Goal: Transaction & Acquisition: Purchase product/service

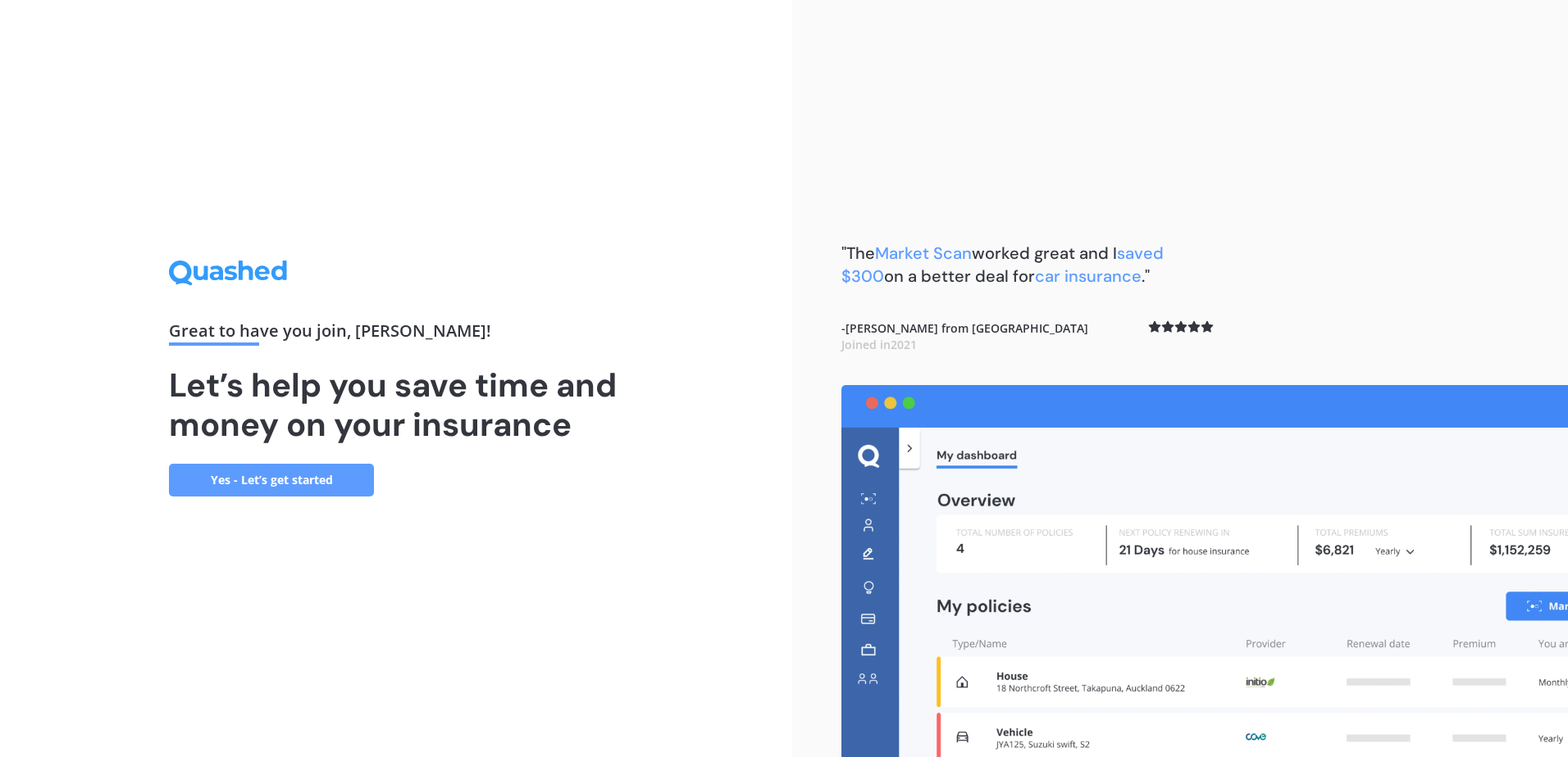
click at [254, 481] on link "Yes - Let’s get started" at bounding box center [271, 480] width 205 height 33
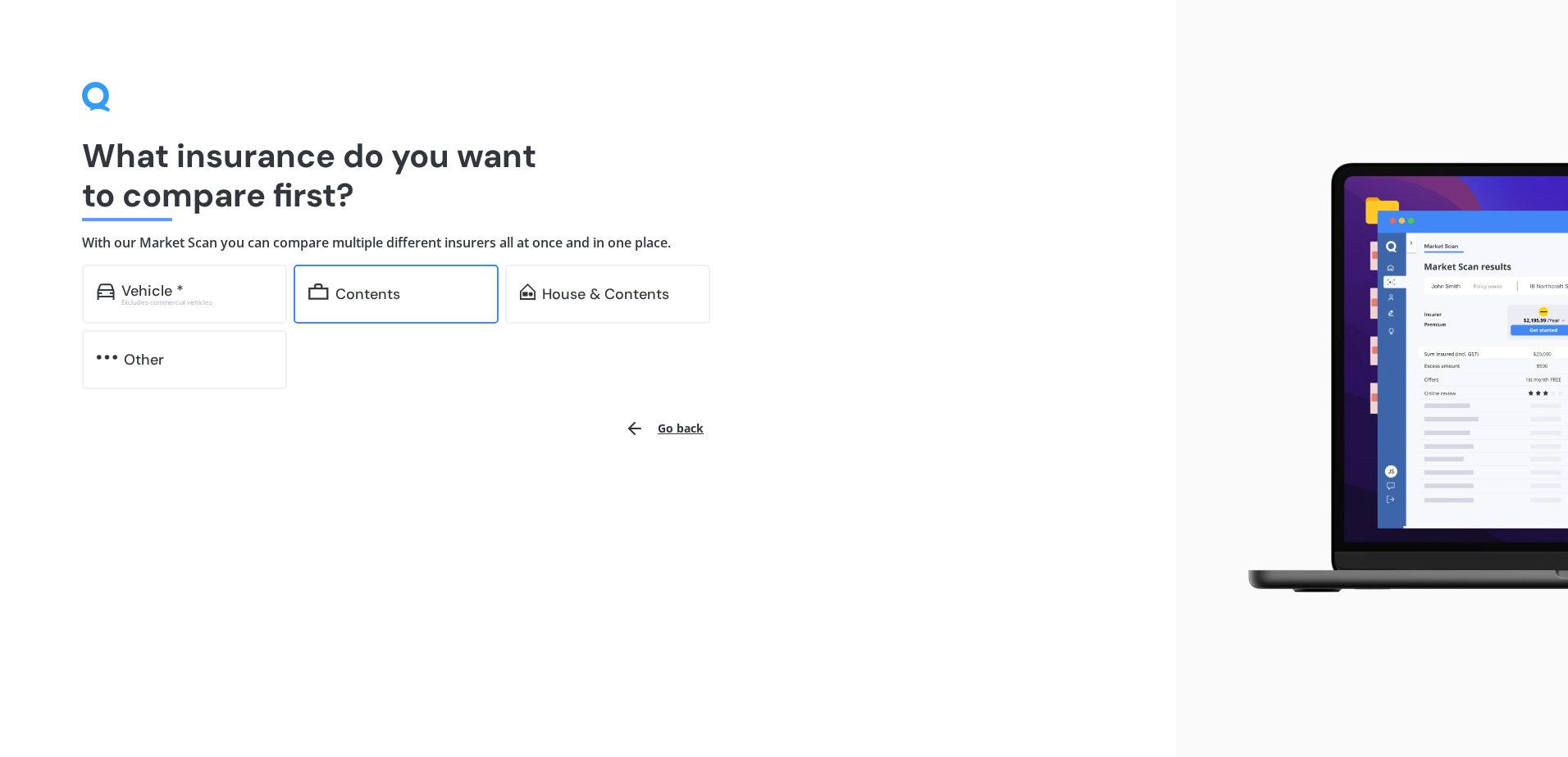
click at [391, 297] on div "Contents" at bounding box center [367, 294] width 64 height 17
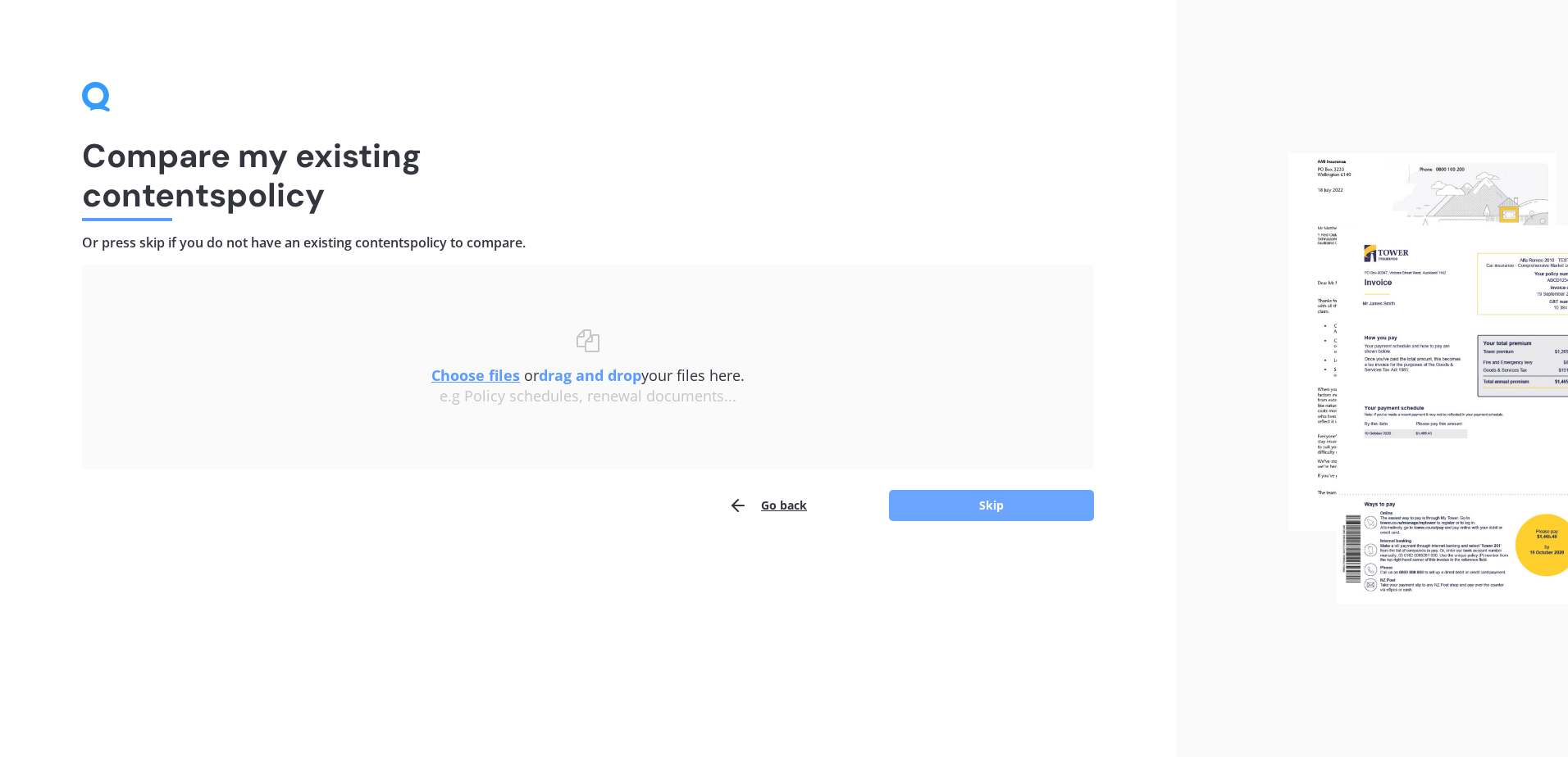
click at [971, 501] on button "Skip" at bounding box center [991, 505] width 205 height 31
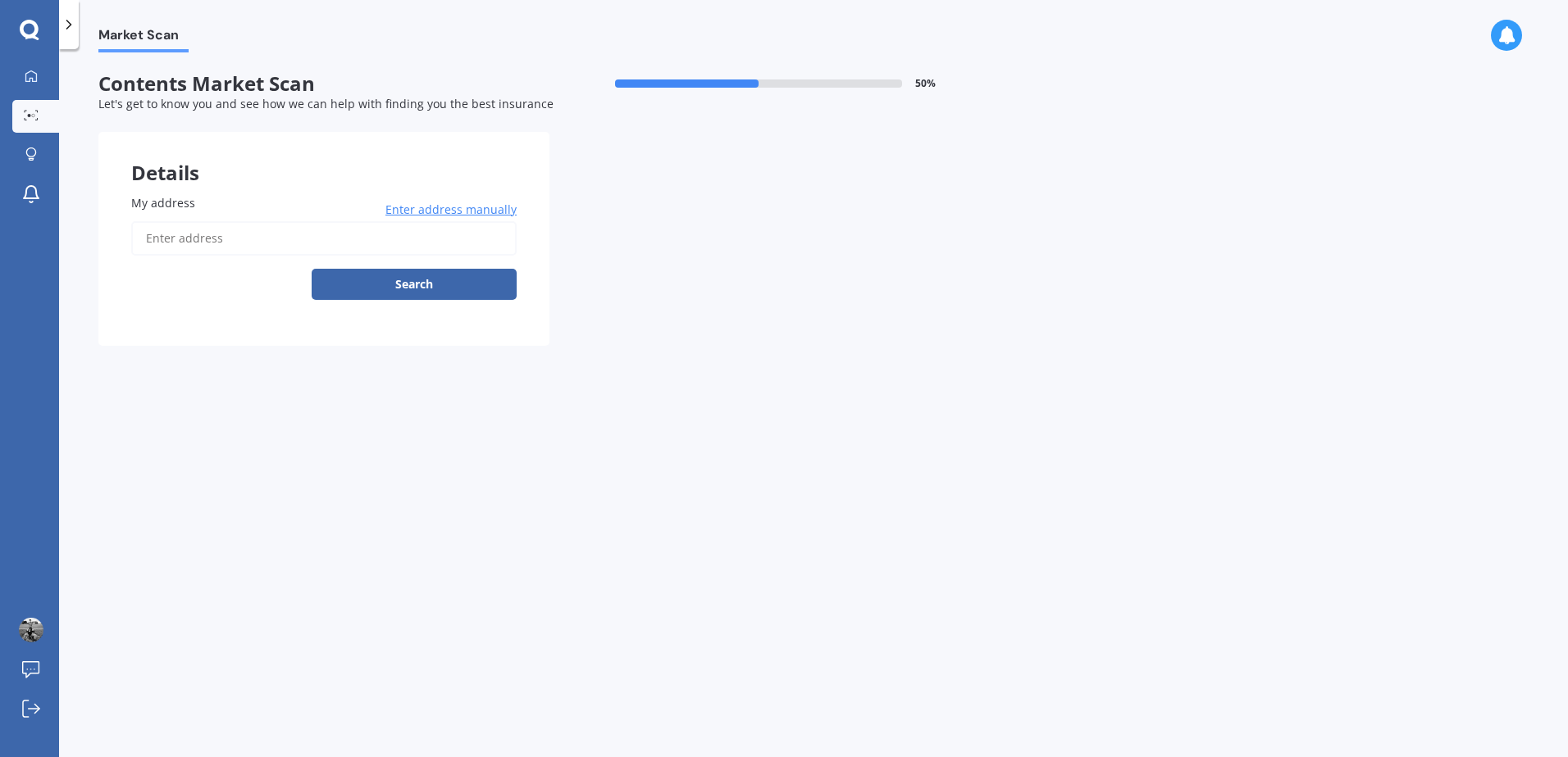
click at [237, 245] on input "My address" at bounding box center [323, 238] width 386 height 35
type input "[STREET_ADDRESS][PERSON_NAME][PERSON_NAME]"
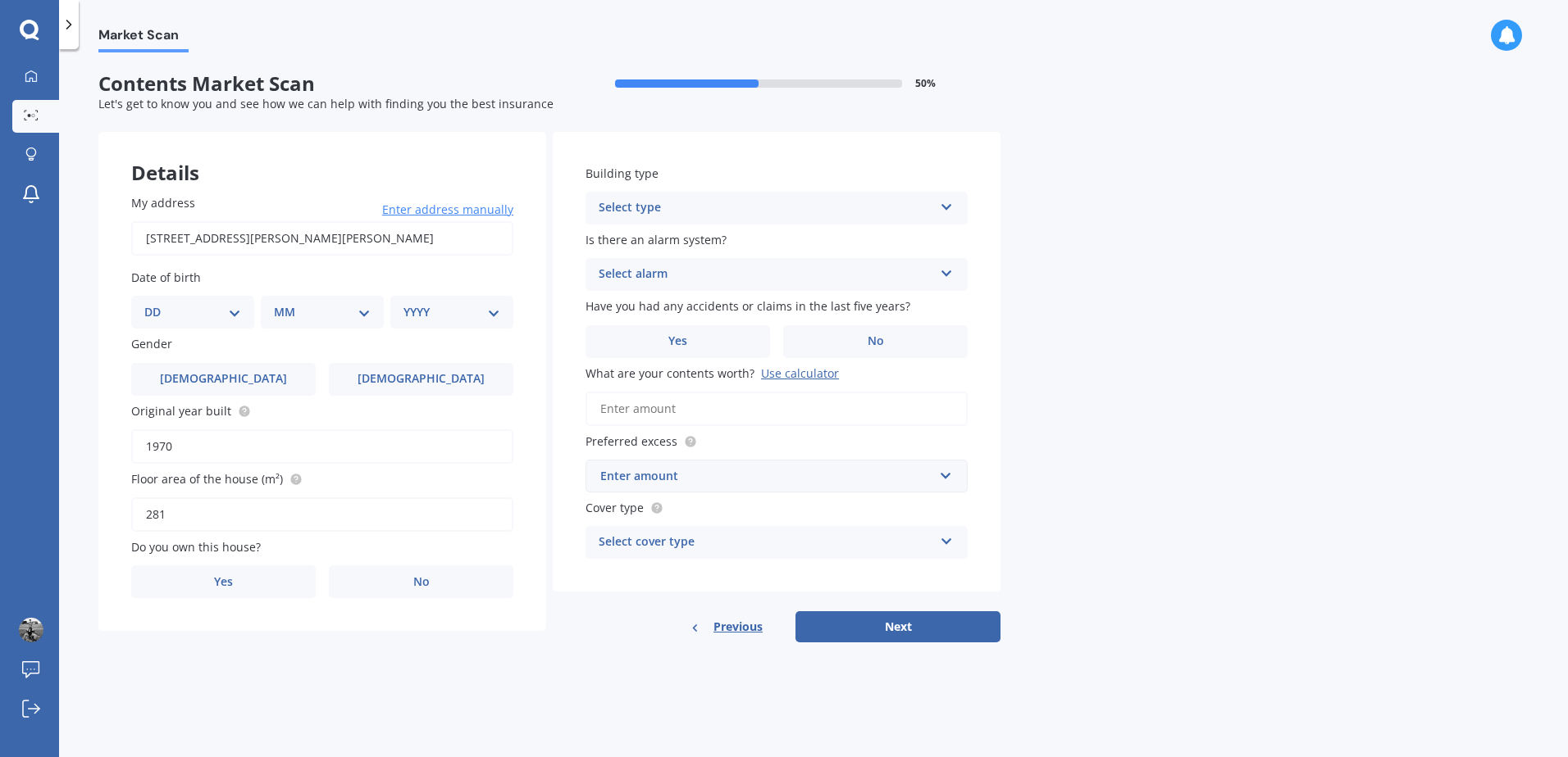
click at [799, 200] on div "Select type" at bounding box center [766, 208] width 335 height 20
click at [663, 240] on span "Freestanding" at bounding box center [636, 240] width 73 height 16
click at [691, 273] on div "Select alarm" at bounding box center [766, 274] width 335 height 20
click at [644, 360] on div "No" at bounding box center [777, 366] width 381 height 30
click at [890, 341] on label "No" at bounding box center [875, 341] width 184 height 33
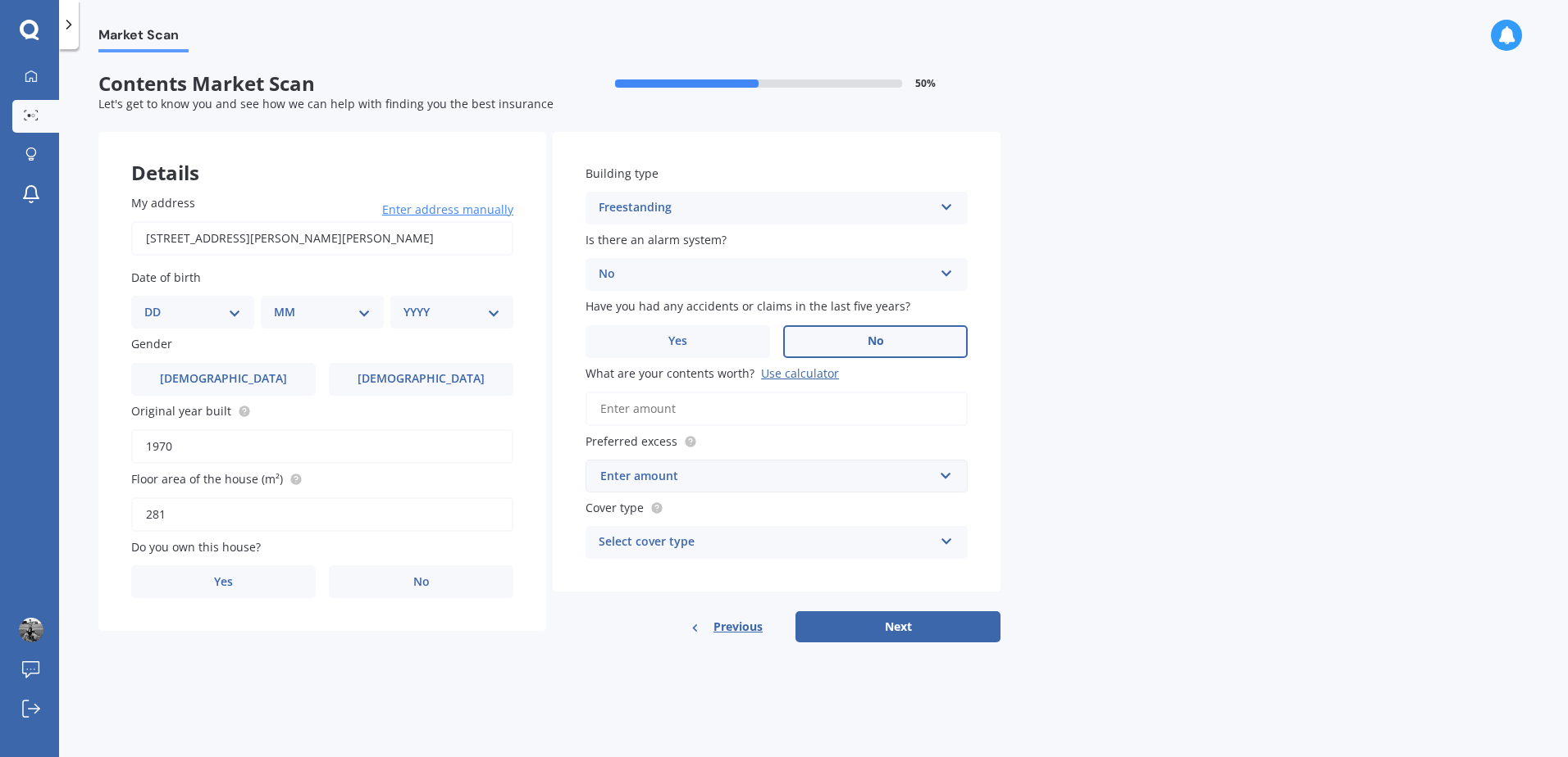
click at [0, 0] on input "No" at bounding box center [0, 0] width 0 height 0
click at [691, 414] on input "What are your contents worth? Use calculator" at bounding box center [777, 408] width 383 height 35
click at [801, 372] on div "Use calculator" at bounding box center [800, 374] width 78 height 16
click at [801, 391] on input "What are your contents worth? Use calculator" at bounding box center [777, 408] width 383 height 35
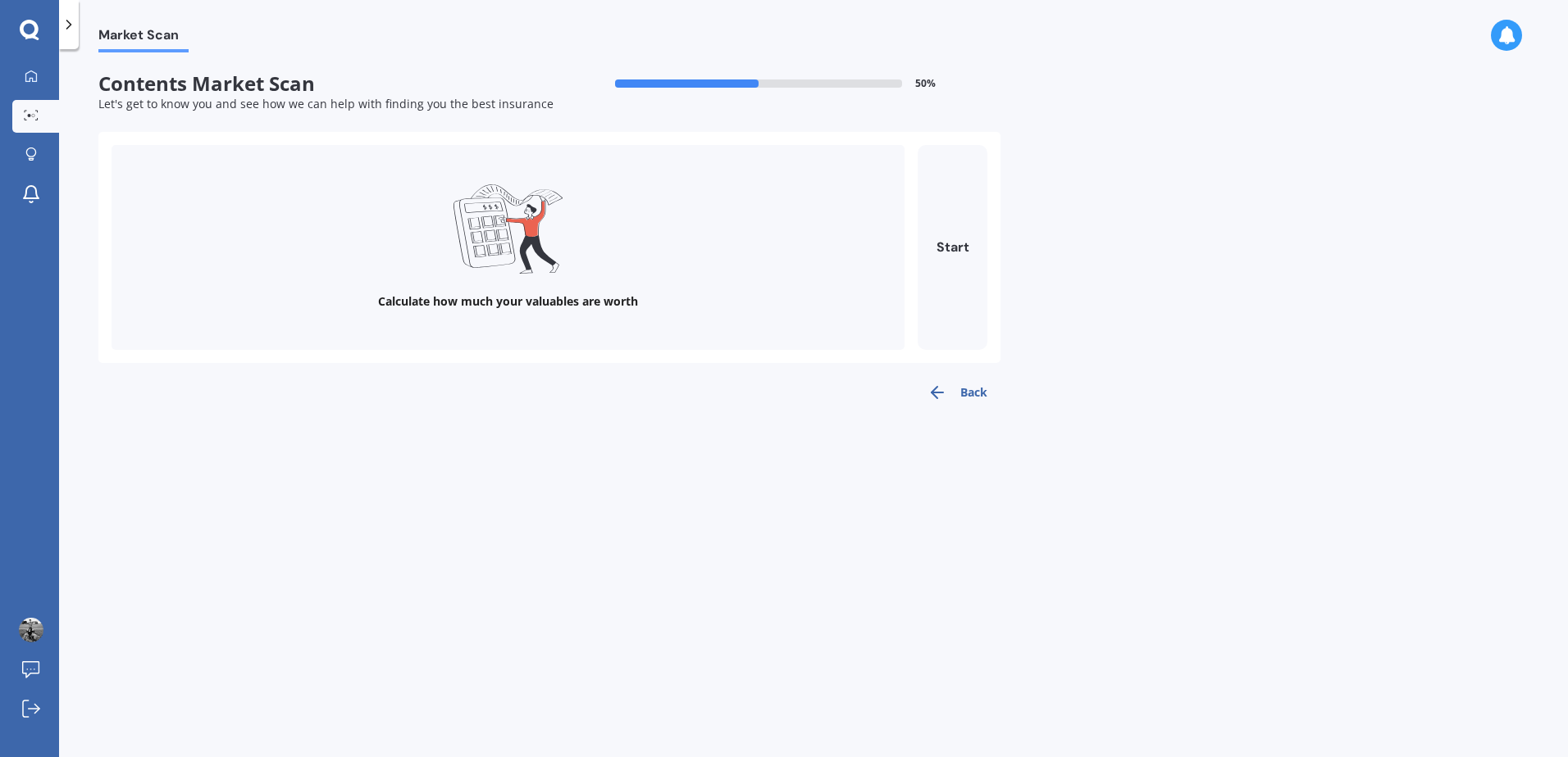
click at [545, 295] on div "Calculate how much your valuables are worth" at bounding box center [507, 301] width 260 height 17
click at [927, 260] on button "Start" at bounding box center [952, 247] width 69 height 205
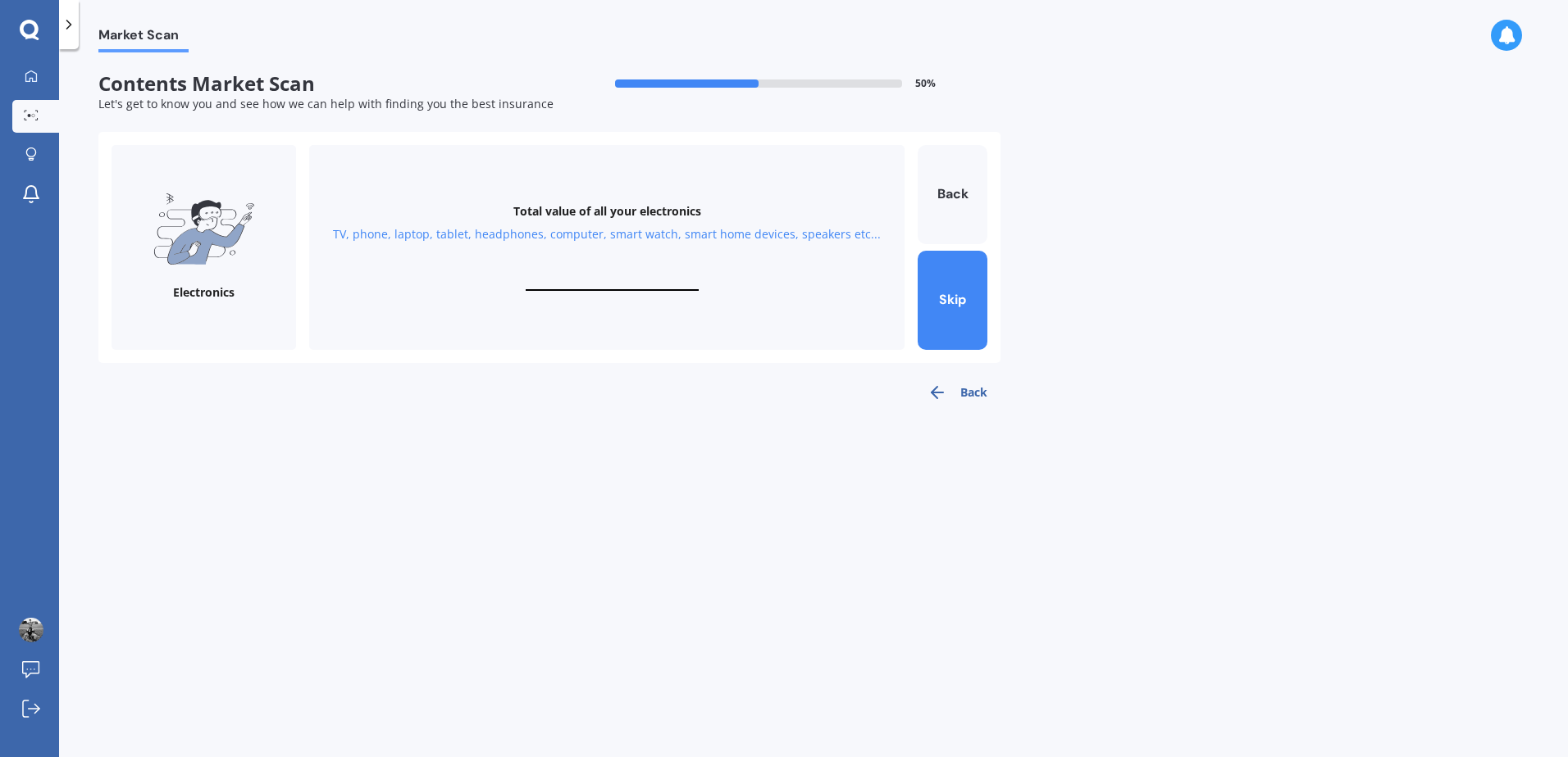
click at [595, 276] on input "text" at bounding box center [612, 283] width 173 height 16
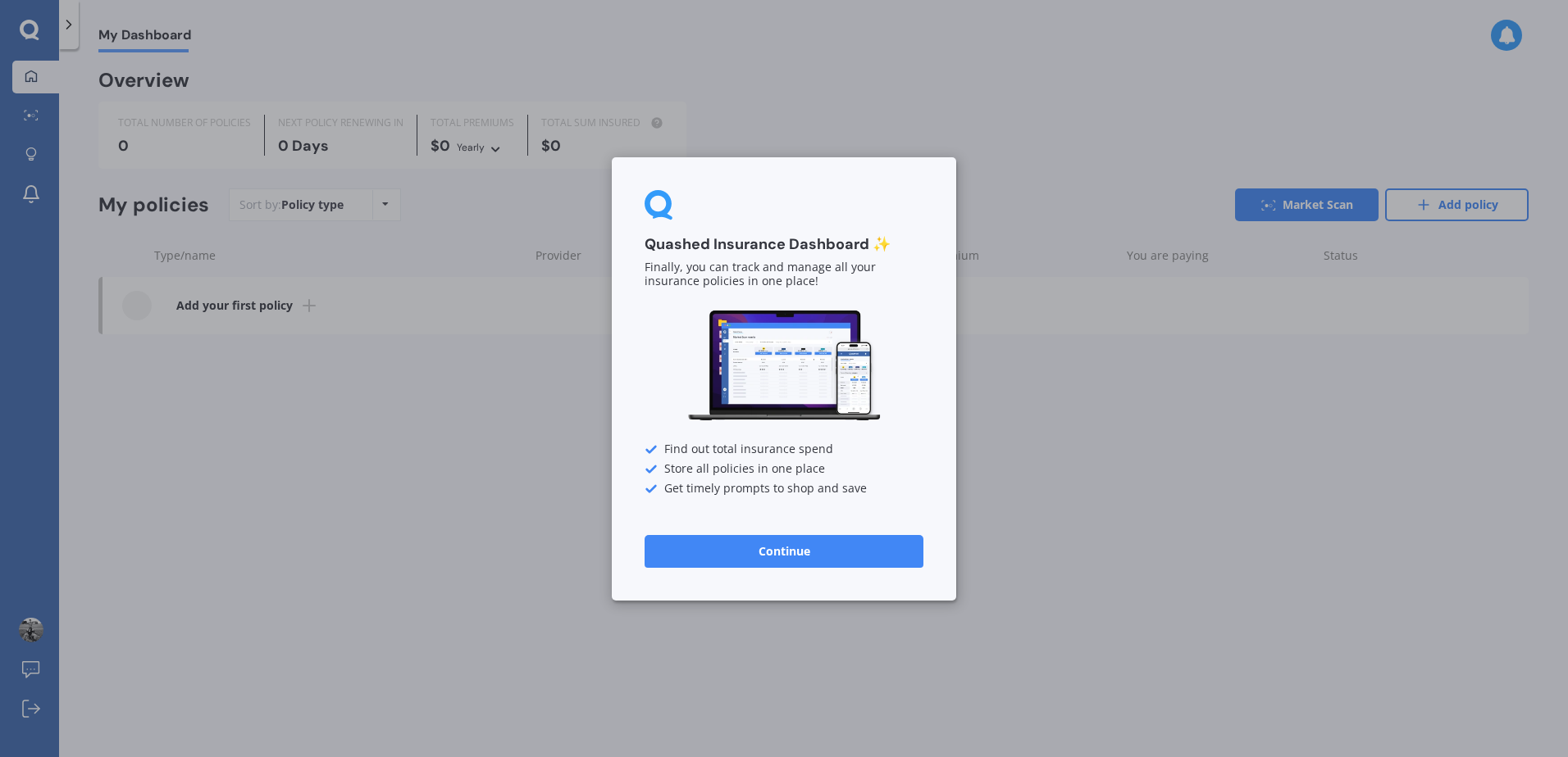
click at [502, 434] on div "Quashed Insurance Dashboard ✨ Finally, you can track and manage all your insura…" at bounding box center [784, 378] width 1568 height 757
click at [809, 549] on button "Continue" at bounding box center [783, 550] width 279 height 33
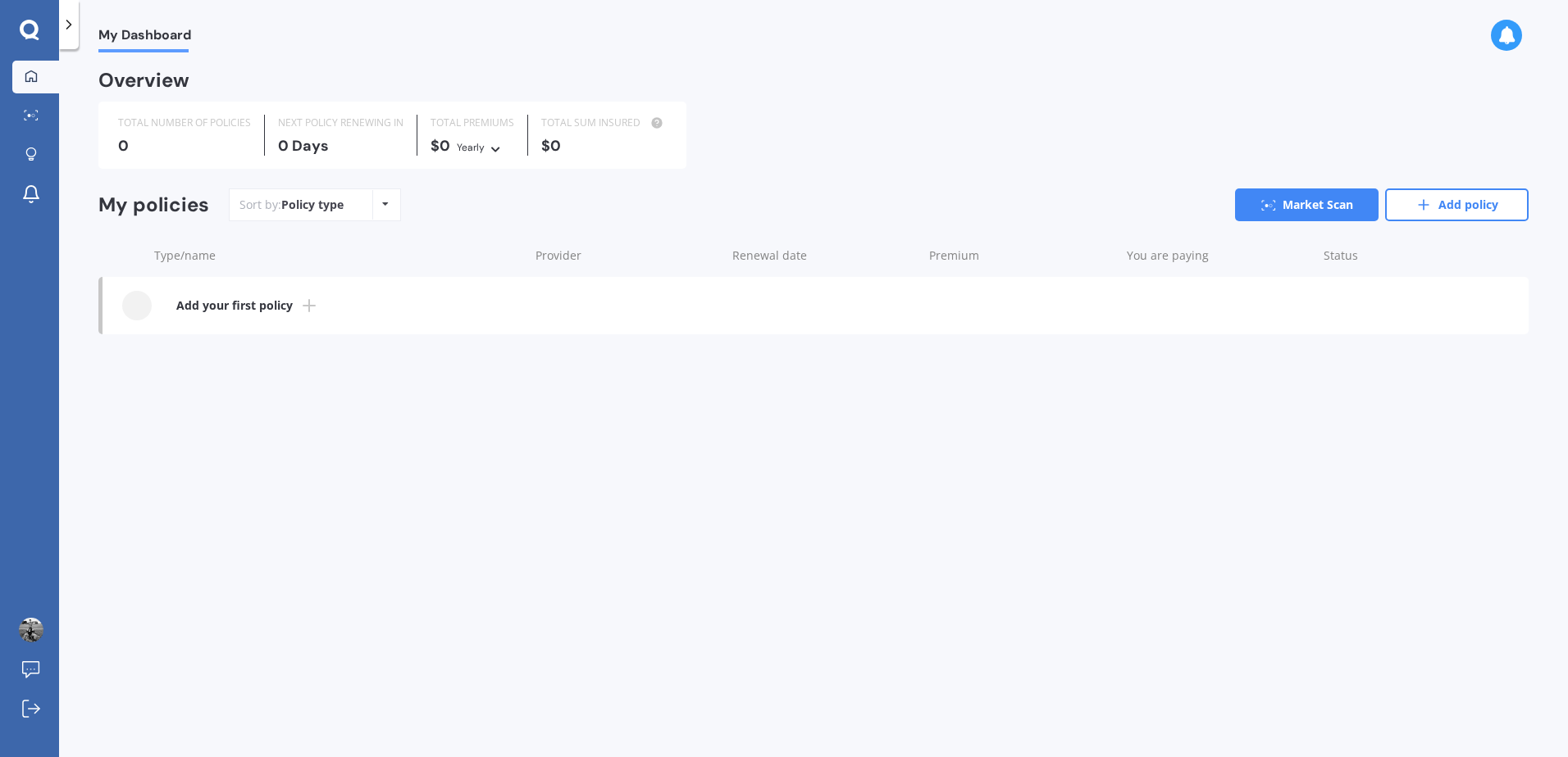
click at [31, 37] on icon at bounding box center [29, 29] width 19 height 19
click at [31, 117] on icon at bounding box center [31, 115] width 15 height 11
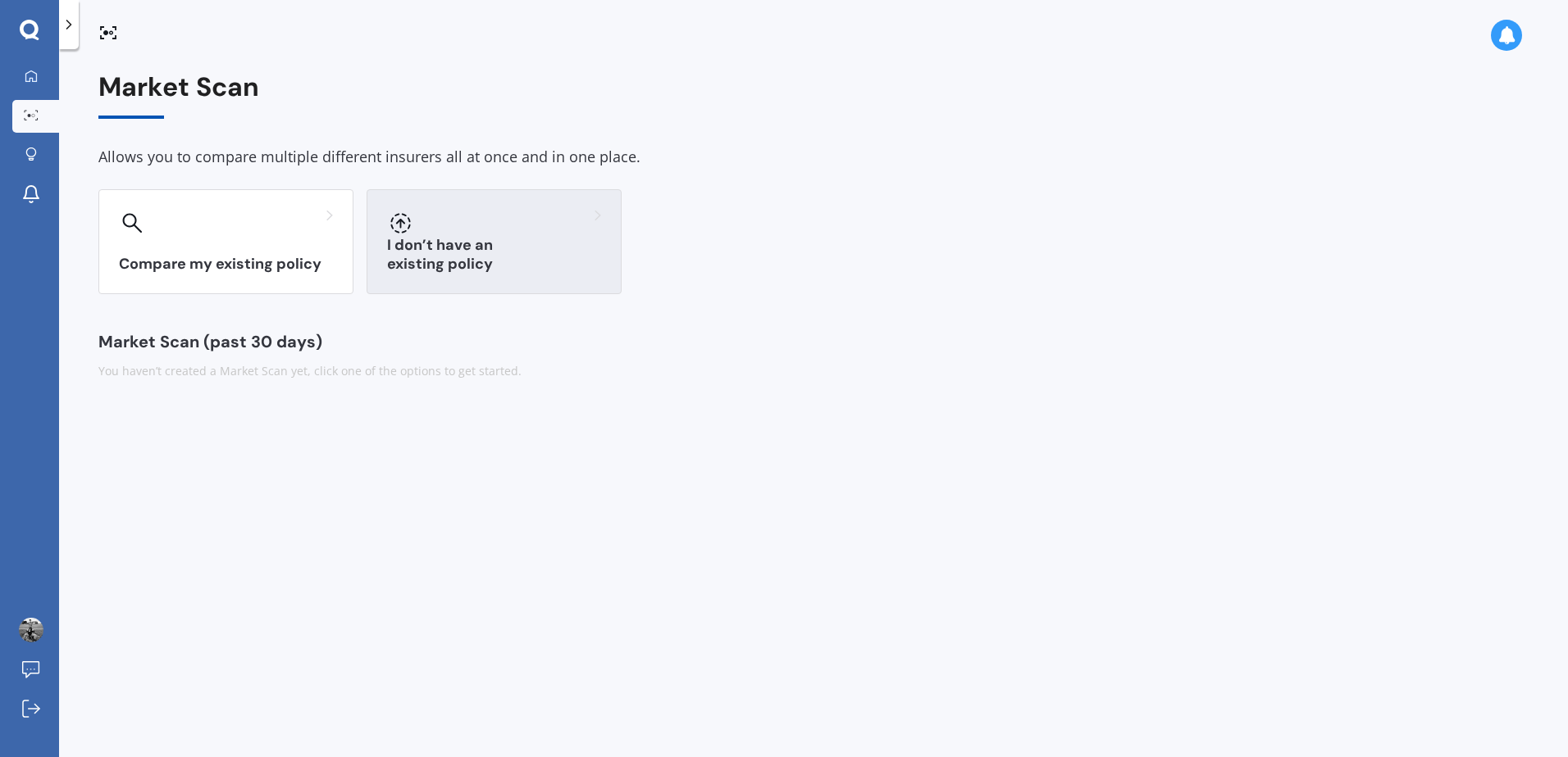
click at [504, 231] on div at bounding box center [495, 223] width 214 height 26
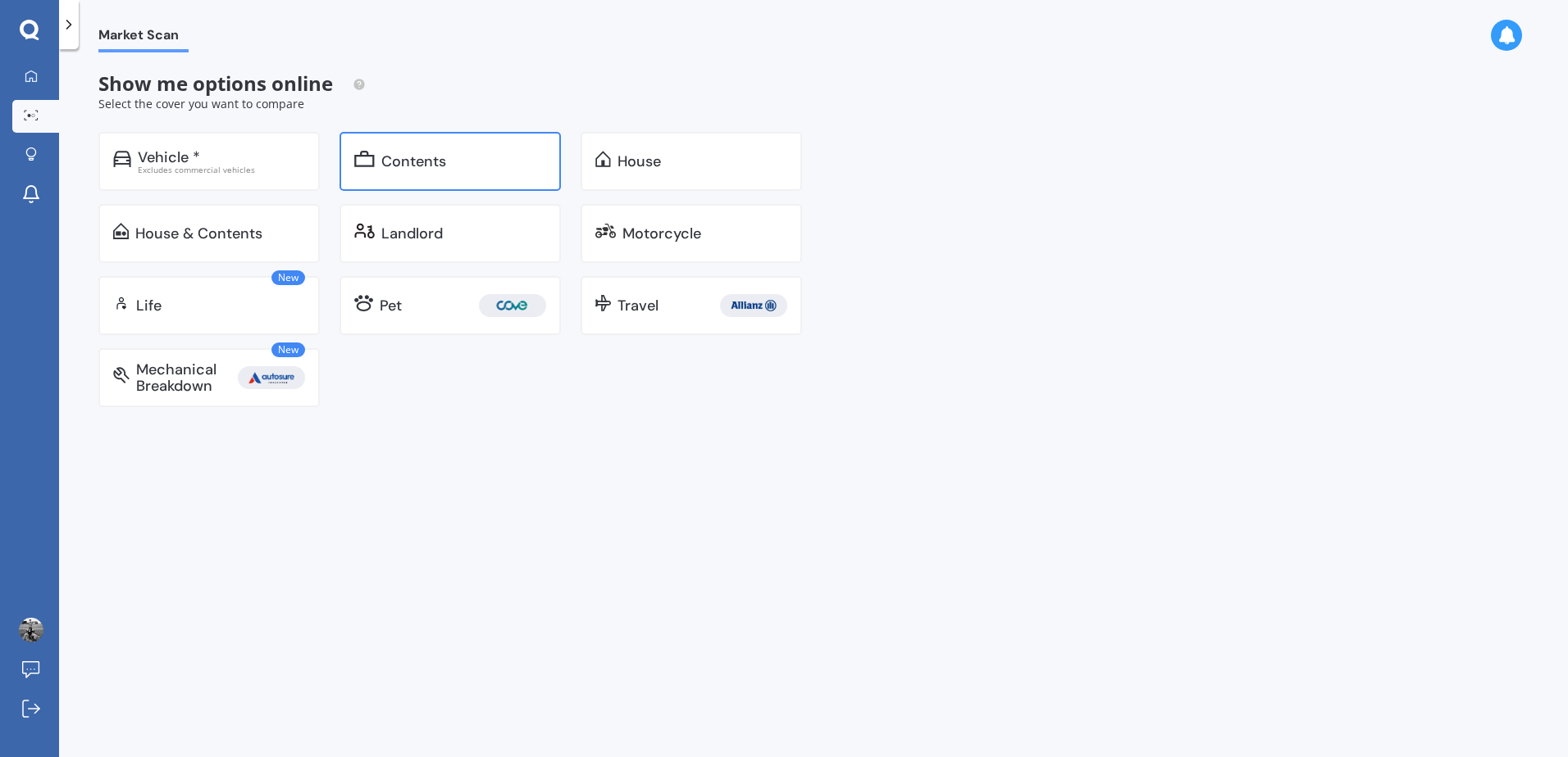
click at [427, 156] on div "Contents" at bounding box center [413, 162] width 64 height 17
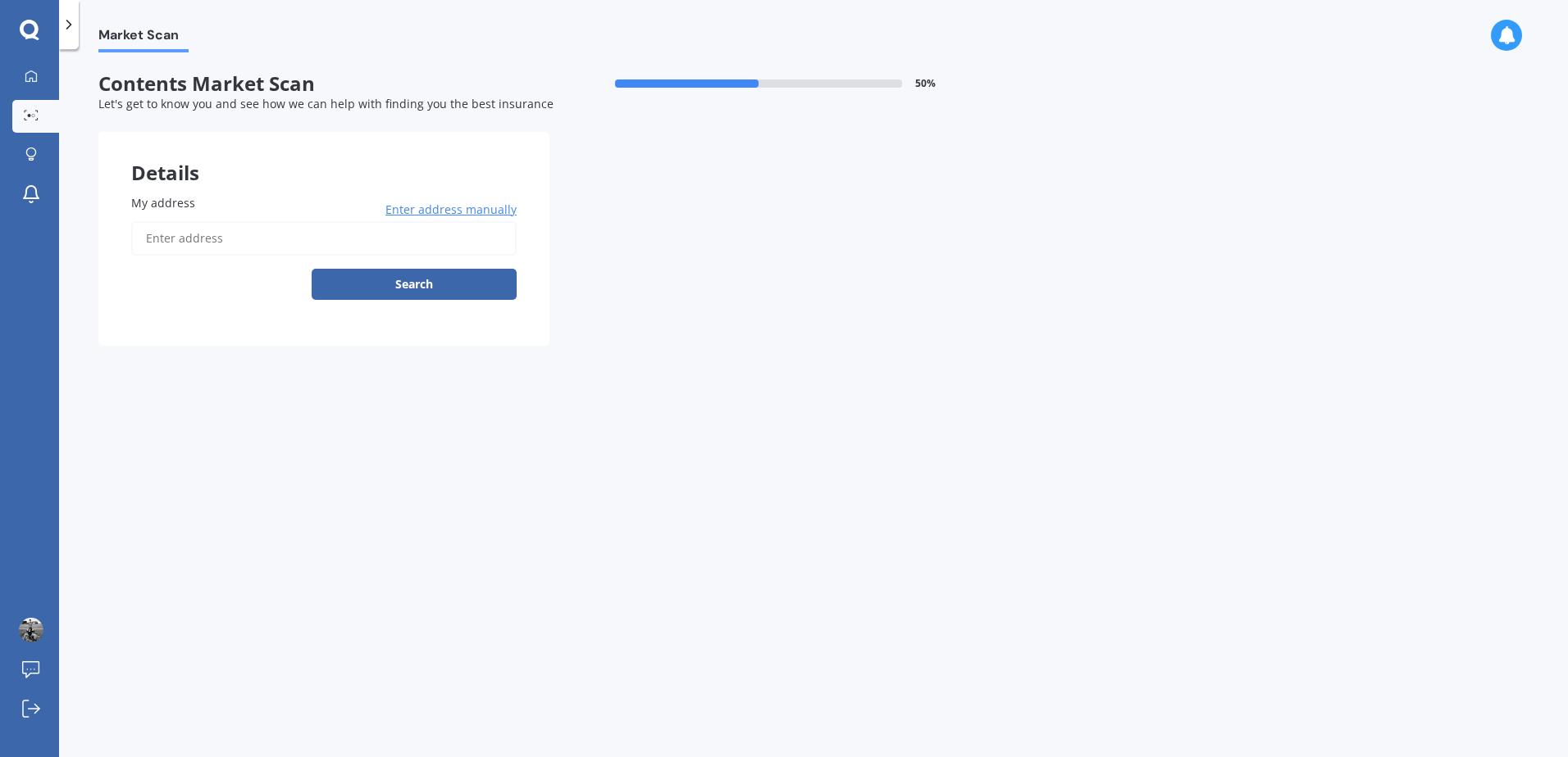
click at [392, 250] on input "My address" at bounding box center [323, 238] width 386 height 35
type input "[STREET_ADDRESS][PERSON_NAME][PERSON_NAME]"
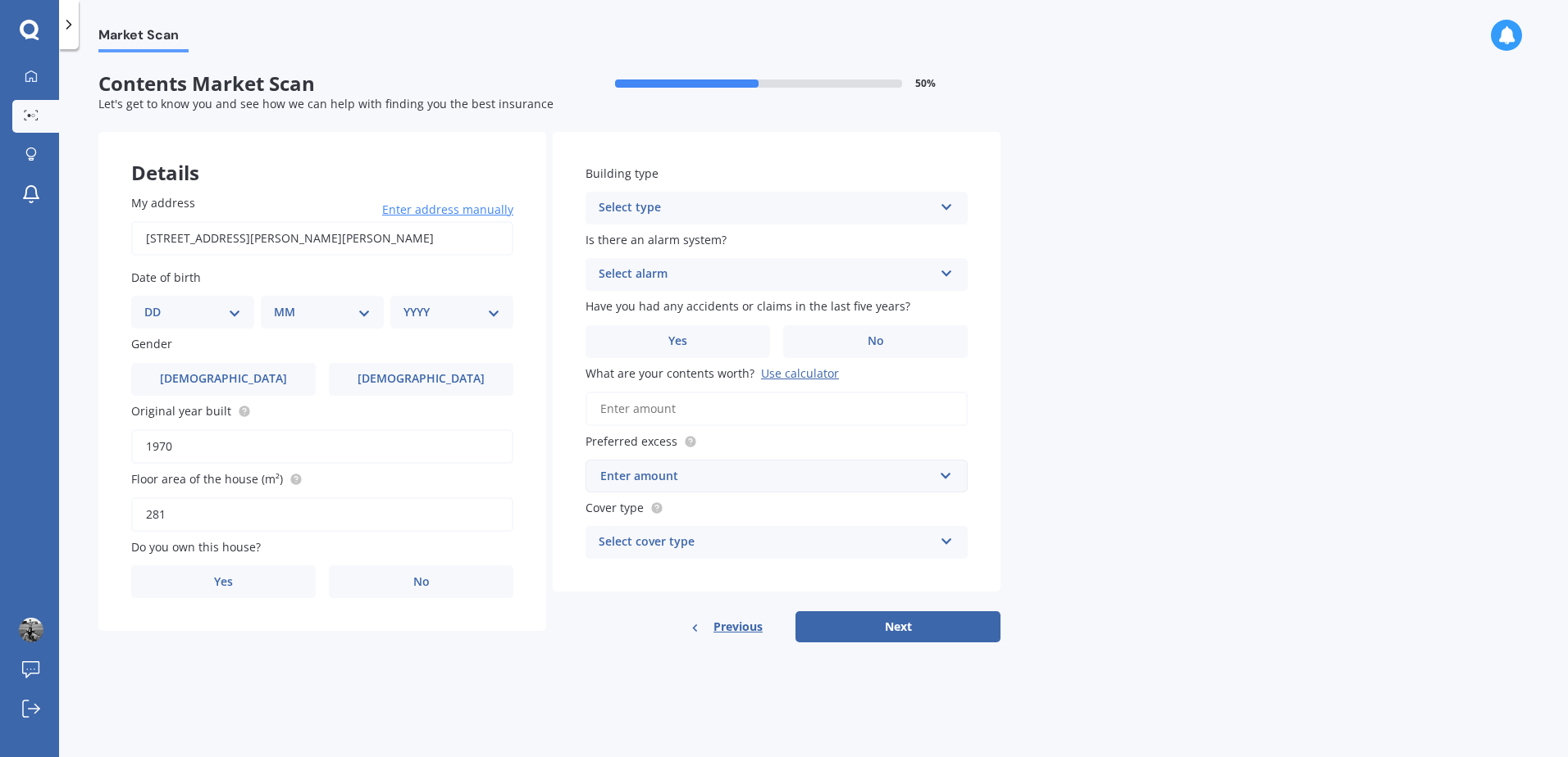
click at [699, 408] on input "What are your contents worth? Use calculator" at bounding box center [777, 408] width 383 height 35
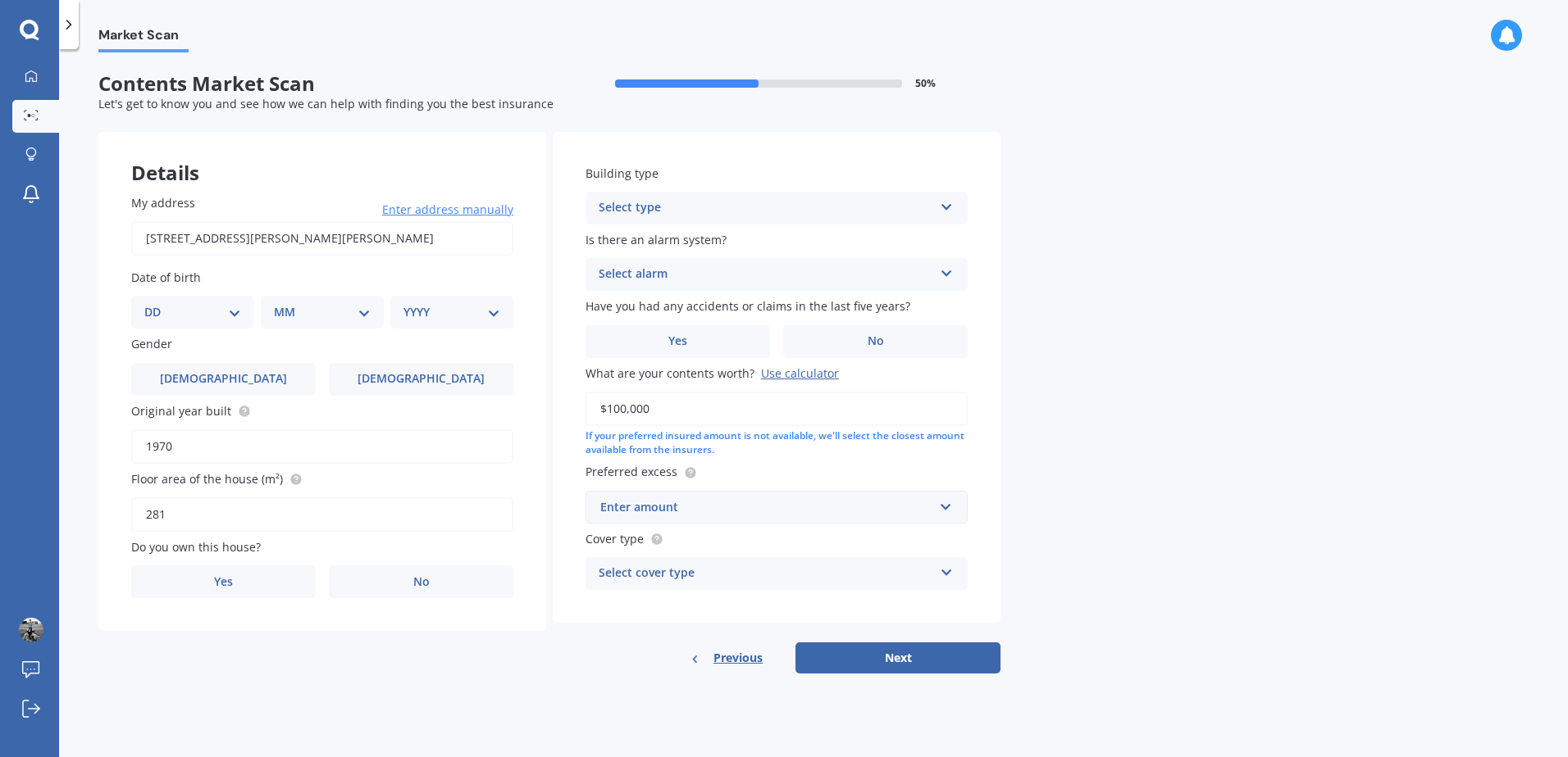
type input "$100,000"
click at [793, 504] on div "Enter amount" at bounding box center [767, 507] width 333 height 18
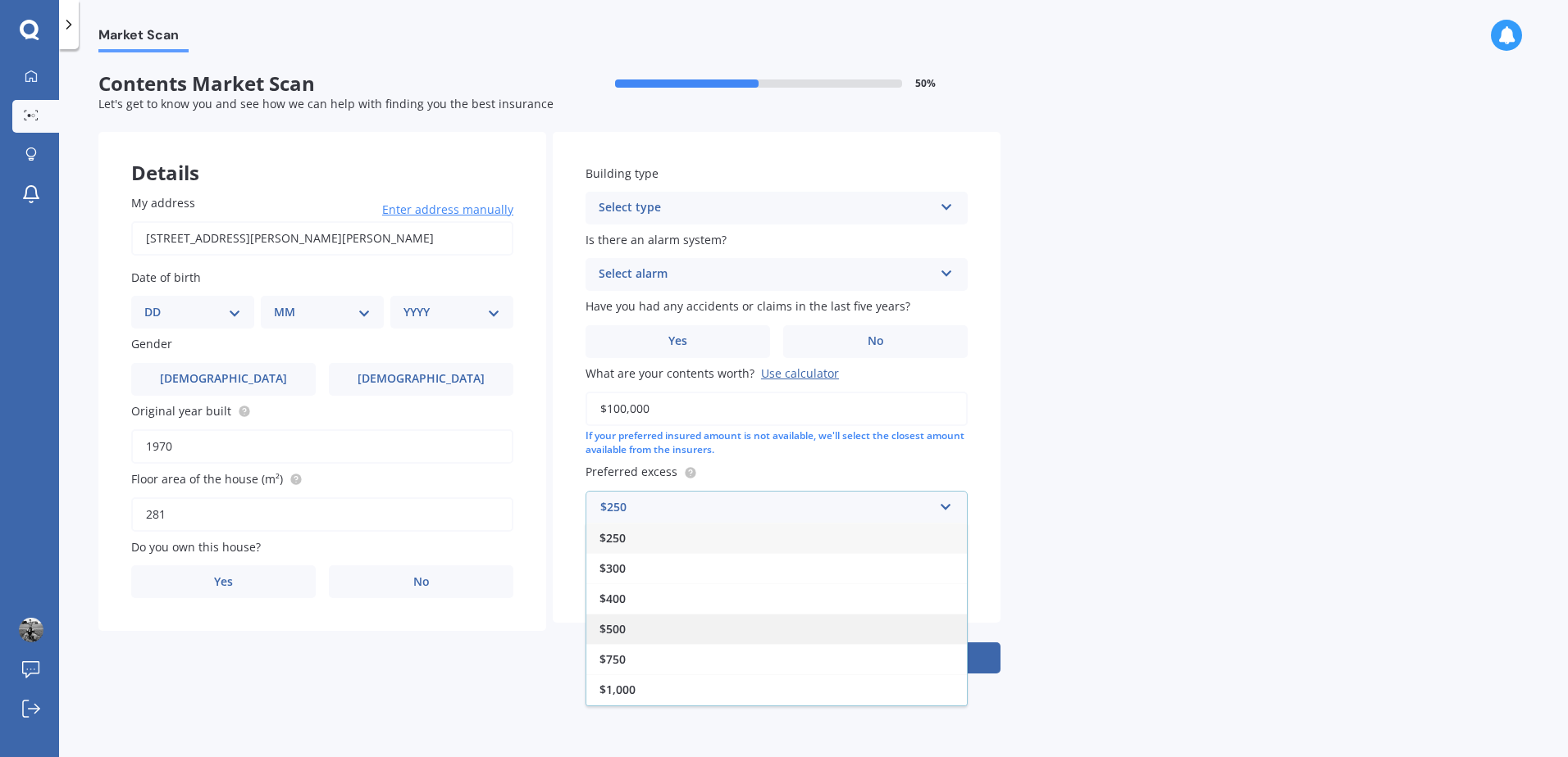
click at [683, 631] on div "$500" at bounding box center [777, 629] width 381 height 31
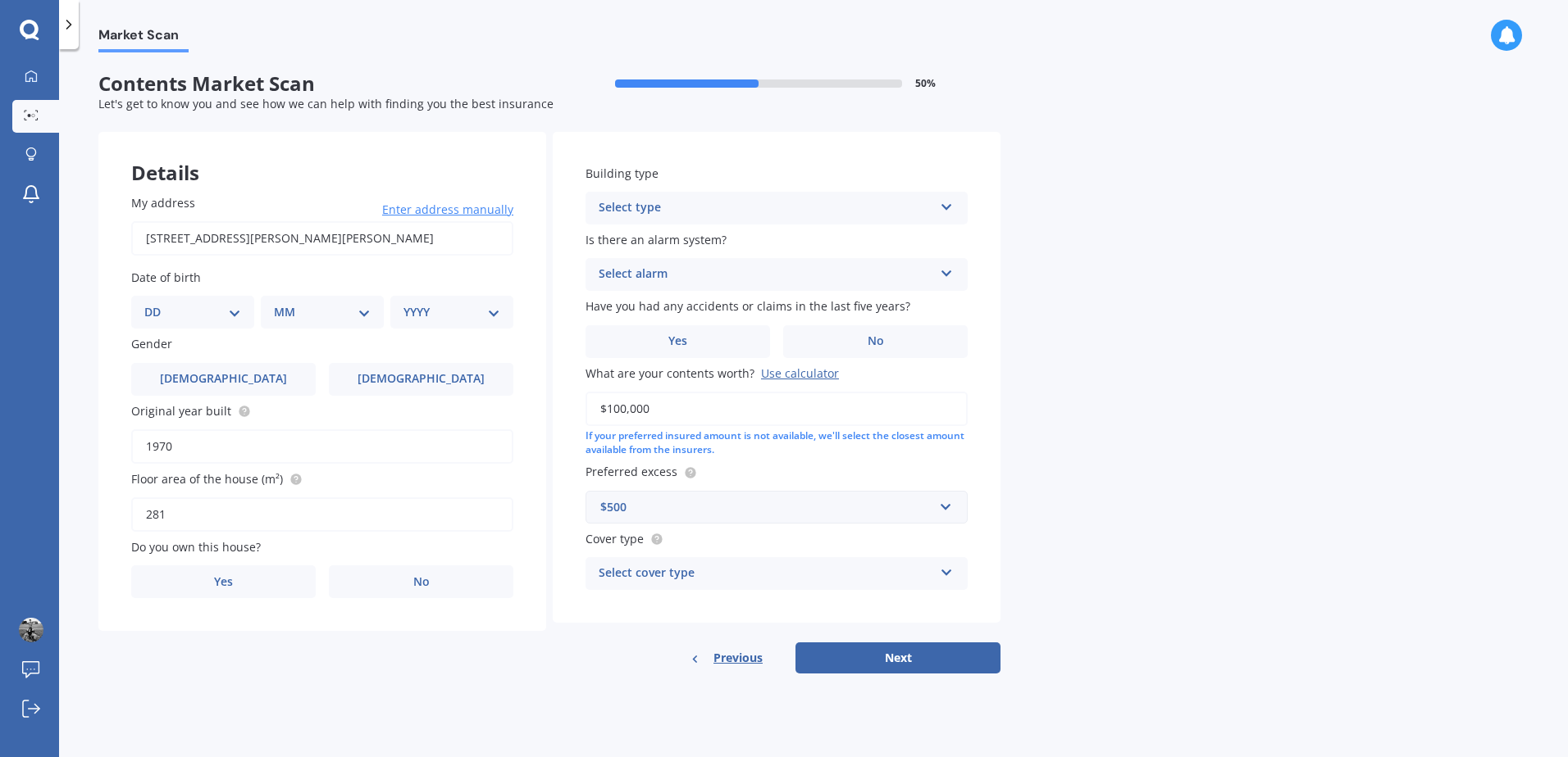
click at [721, 570] on div "Select cover type" at bounding box center [766, 574] width 335 height 20
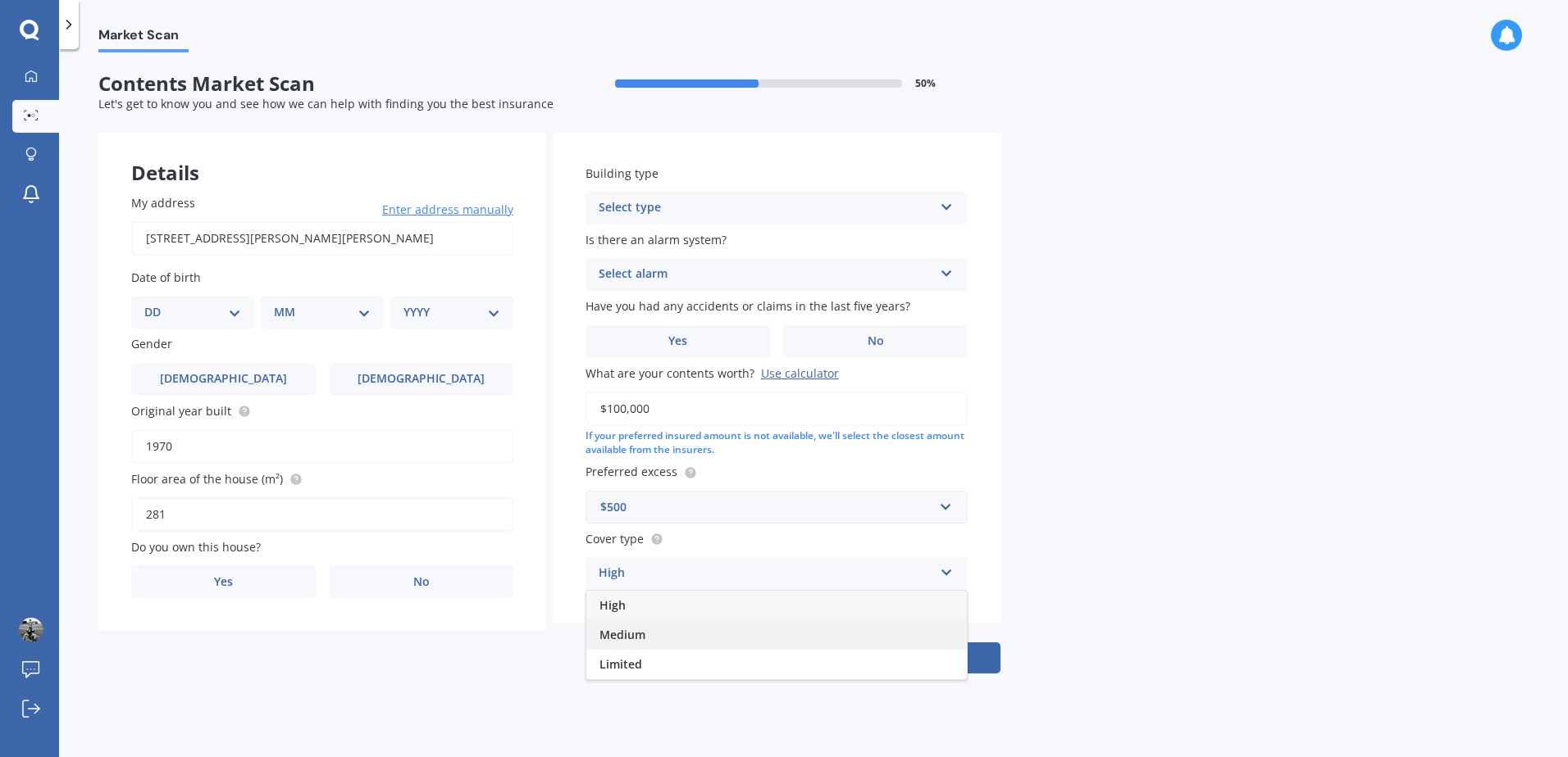
click at [683, 634] on div "Medium" at bounding box center [777, 635] width 381 height 30
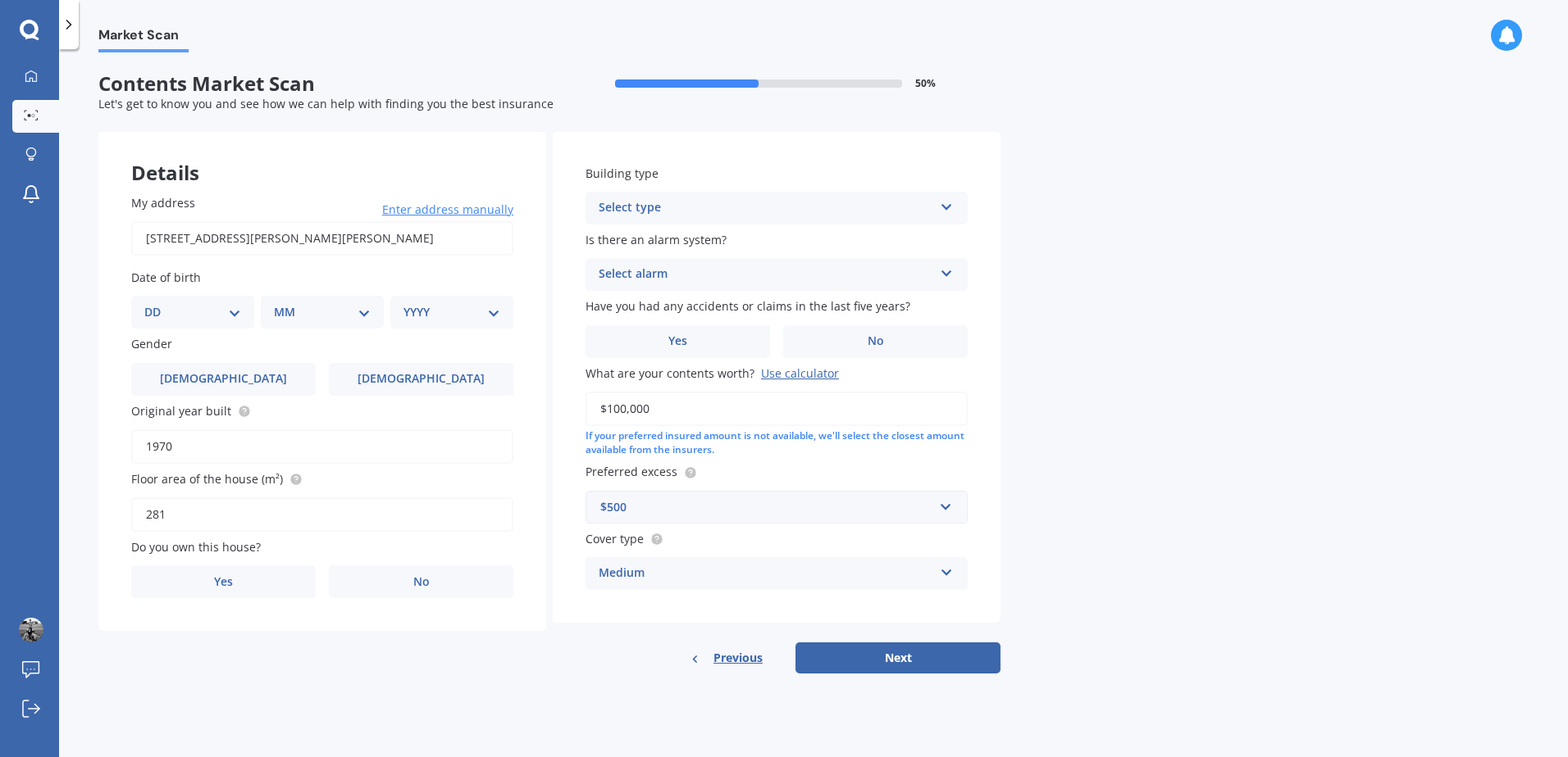
click at [235, 308] on select "DD 01 02 03 04 05 06 07 08 09 10 11 12 13 14 15 16 17 18 19 20 21 22 23 24 25 2…" at bounding box center [193, 312] width 97 height 18
select select "13"
click at [158, 303] on select "DD 01 02 03 04 05 06 07 08 09 10 11 12 13 14 15 16 17 18 19 20 21 22 23 24 25 2…" at bounding box center [193, 312] width 97 height 18
click at [354, 316] on select "MM 01 02 03 04 05 06 07 08 09 10 11 12" at bounding box center [325, 312] width 90 height 18
select select "06"
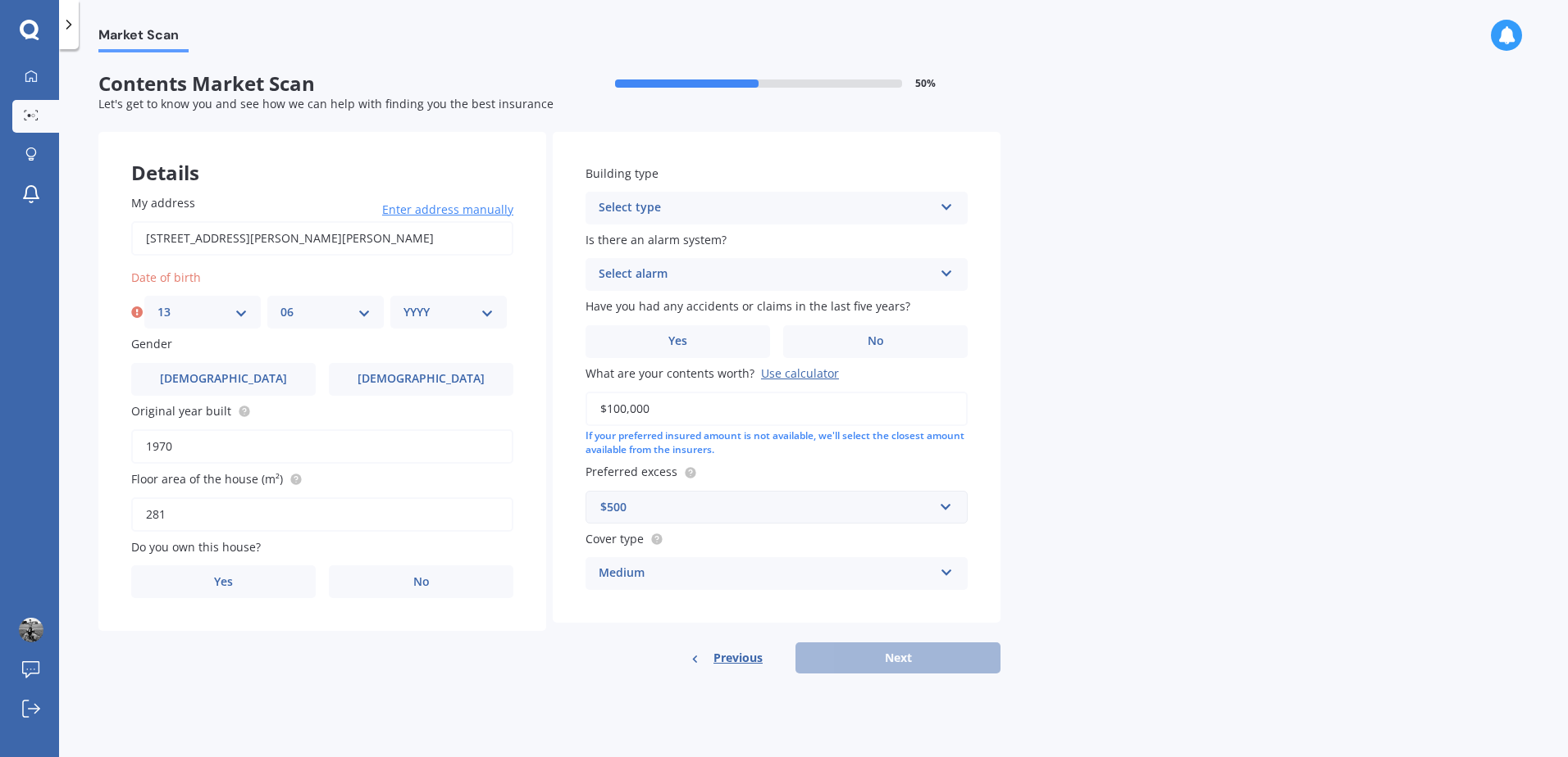
click at [280, 303] on select "MM 01 02 03 04 05 06 07 08 09 10 11 12" at bounding box center [325, 312] width 90 height 18
click at [463, 315] on select "YYYY 2009 2008 2007 2006 2005 2004 2003 2002 2001 2000 1999 1998 1997 1996 1995…" at bounding box center [448, 312] width 90 height 18
select select "1986"
click at [403, 303] on select "YYYY 2009 2008 2007 2006 2005 2004 2003 2002 2001 2000 1999 1998 1997 1996 1995…" at bounding box center [448, 312] width 90 height 18
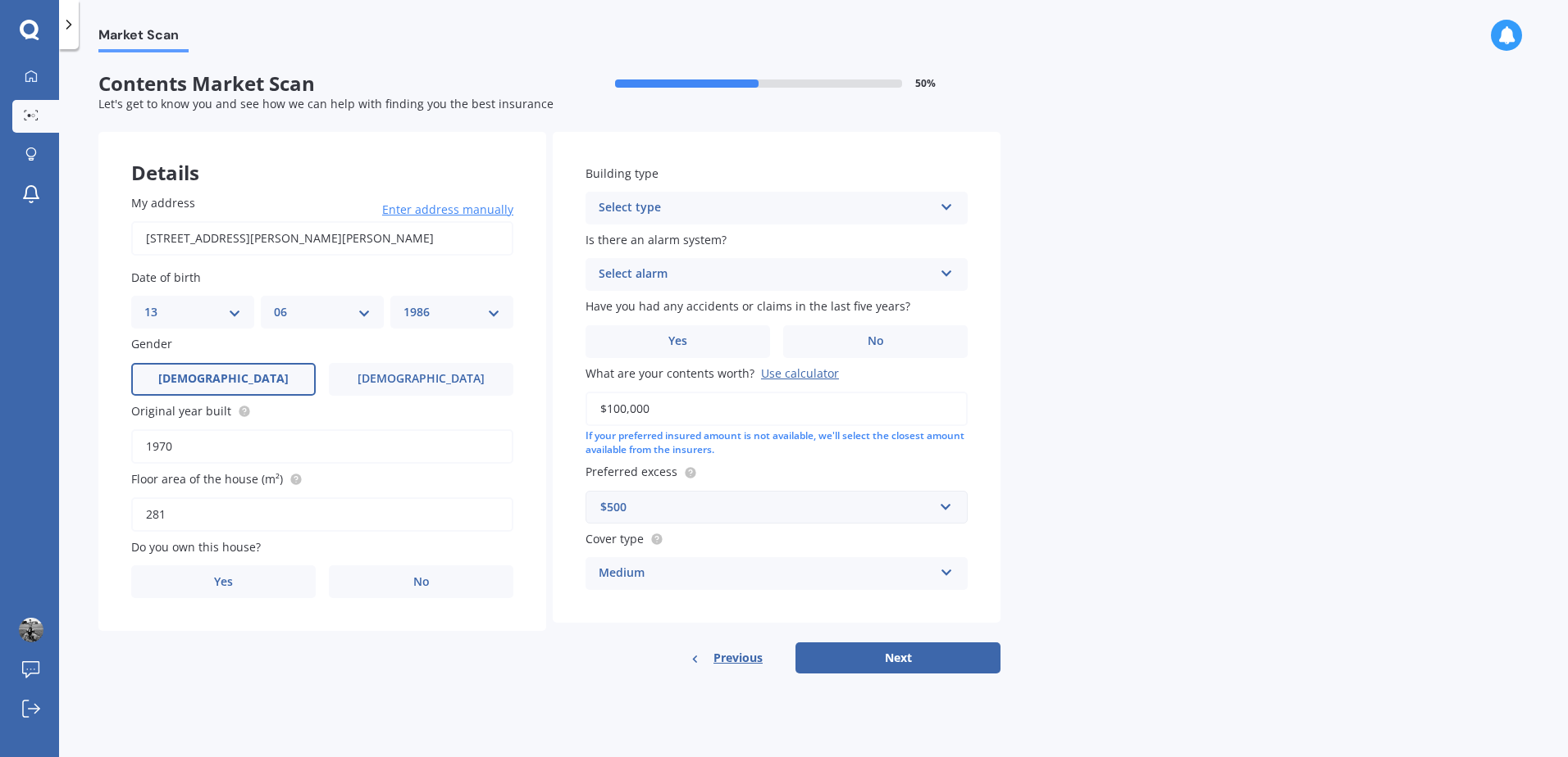
click at [240, 385] on label "[DEMOGRAPHIC_DATA]" at bounding box center [223, 379] width 184 height 33
click at [0, 0] on input "[DEMOGRAPHIC_DATA]" at bounding box center [0, 0] width 0 height 0
click at [405, 582] on label "No" at bounding box center [421, 582] width 184 height 33
click at [0, 0] on input "No" at bounding box center [0, 0] width 0 height 0
click at [398, 647] on div "Select occupant" at bounding box center [312, 649] width 335 height 20
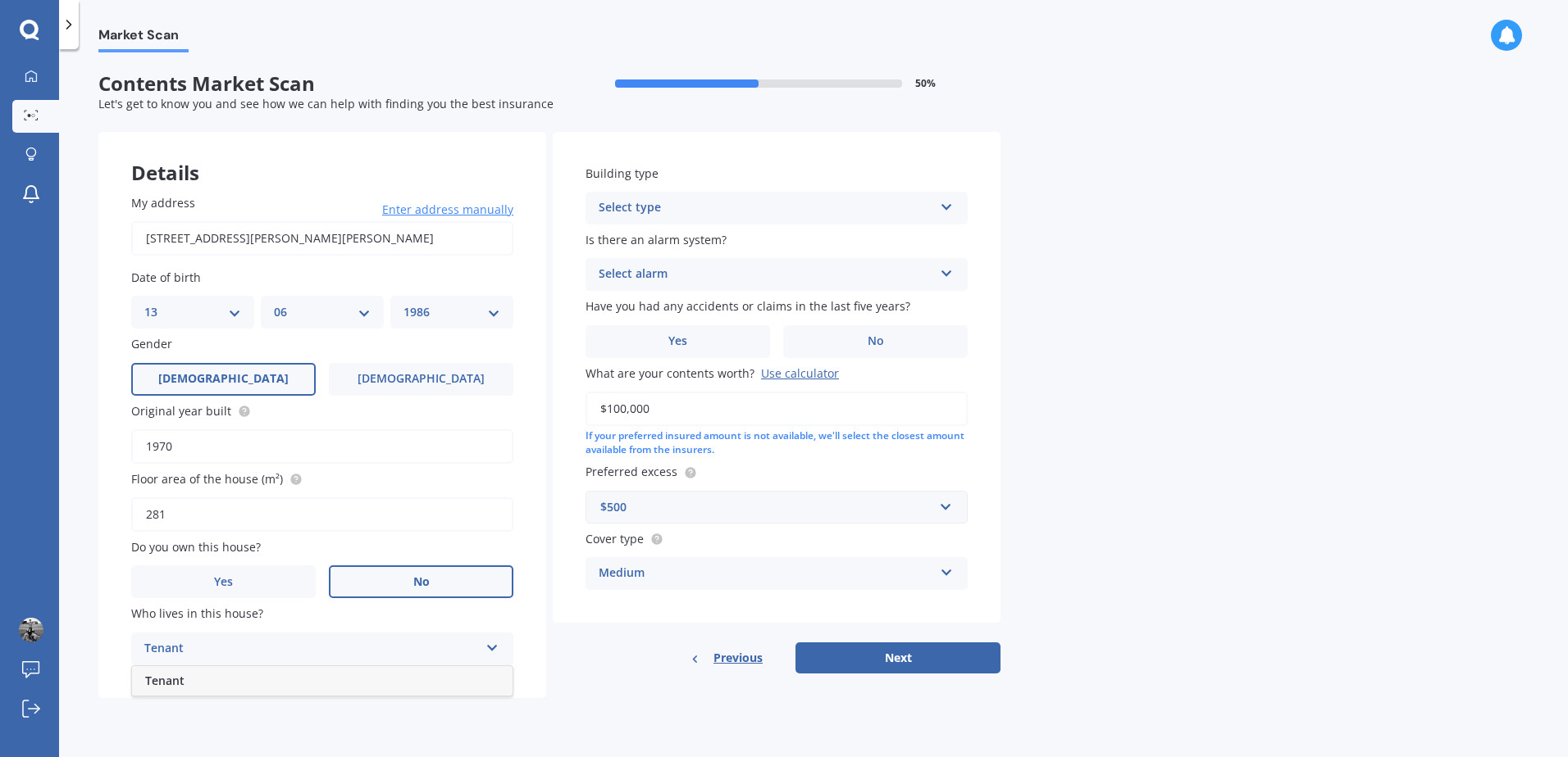
click at [224, 679] on div "Tenant" at bounding box center [322, 682] width 381 height 30
click at [883, 655] on button "Next" at bounding box center [898, 658] width 205 height 31
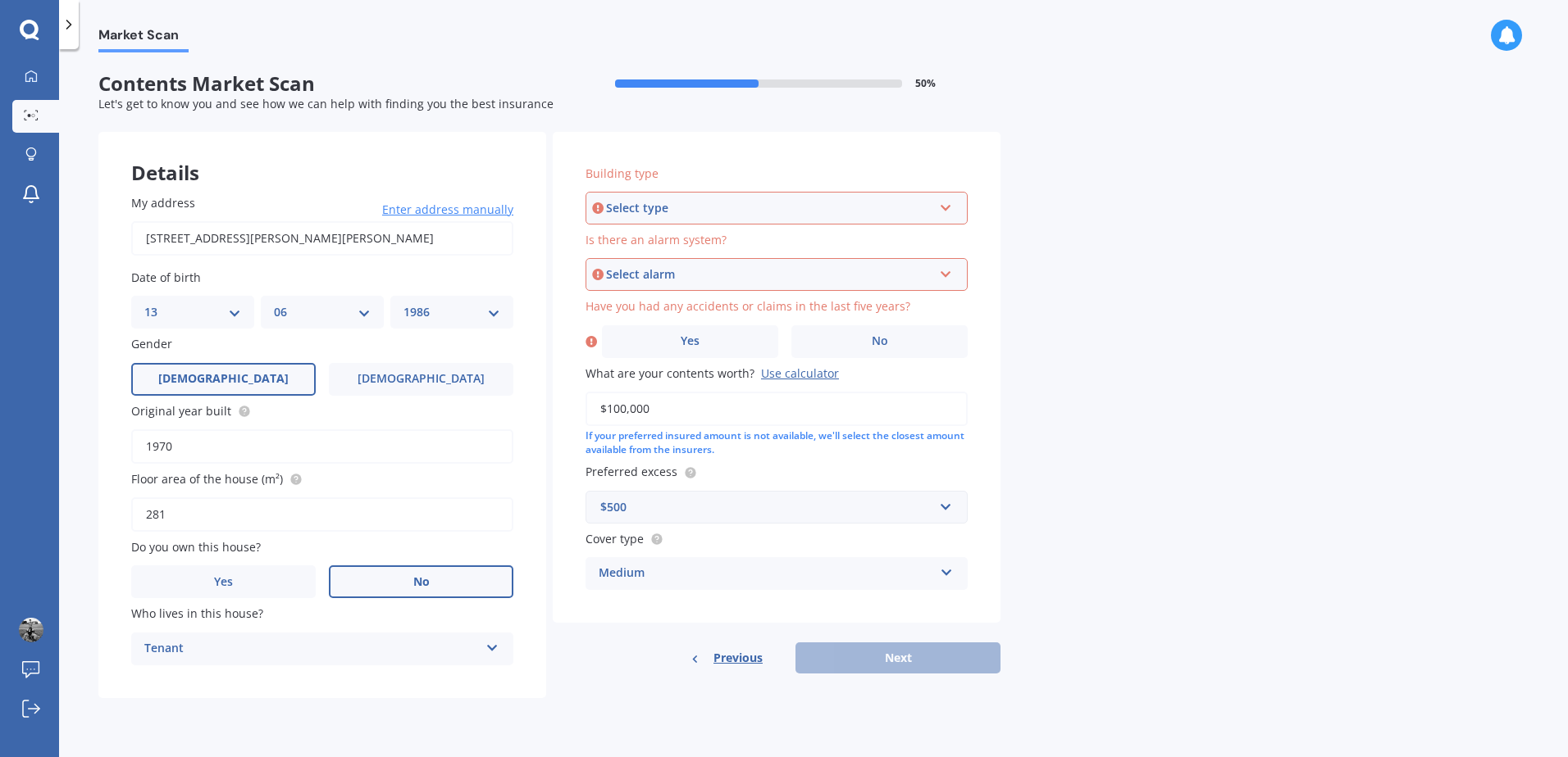
click at [801, 209] on div "Select type" at bounding box center [768, 208] width 326 height 18
click at [701, 242] on div "Freestanding" at bounding box center [776, 240] width 379 height 30
click at [719, 270] on div "Select alarm" at bounding box center [768, 274] width 326 height 18
click at [666, 355] on div "No" at bounding box center [776, 365] width 379 height 30
click at [852, 339] on label "No" at bounding box center [879, 341] width 176 height 33
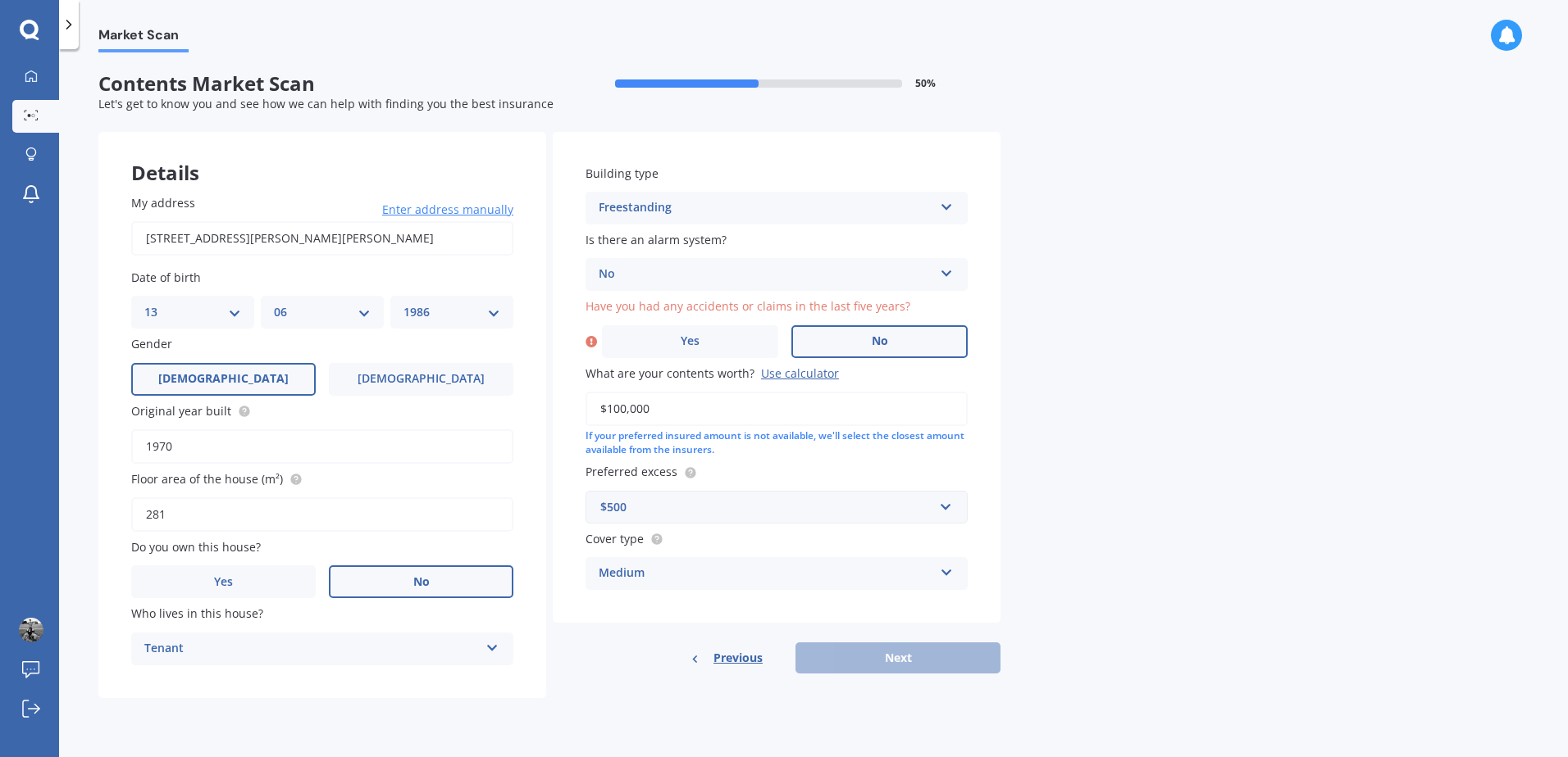
click at [0, 0] on input "No" at bounding box center [0, 0] width 0 height 0
click at [902, 656] on button "Next" at bounding box center [898, 658] width 205 height 31
select select "13"
select select "06"
select select "1986"
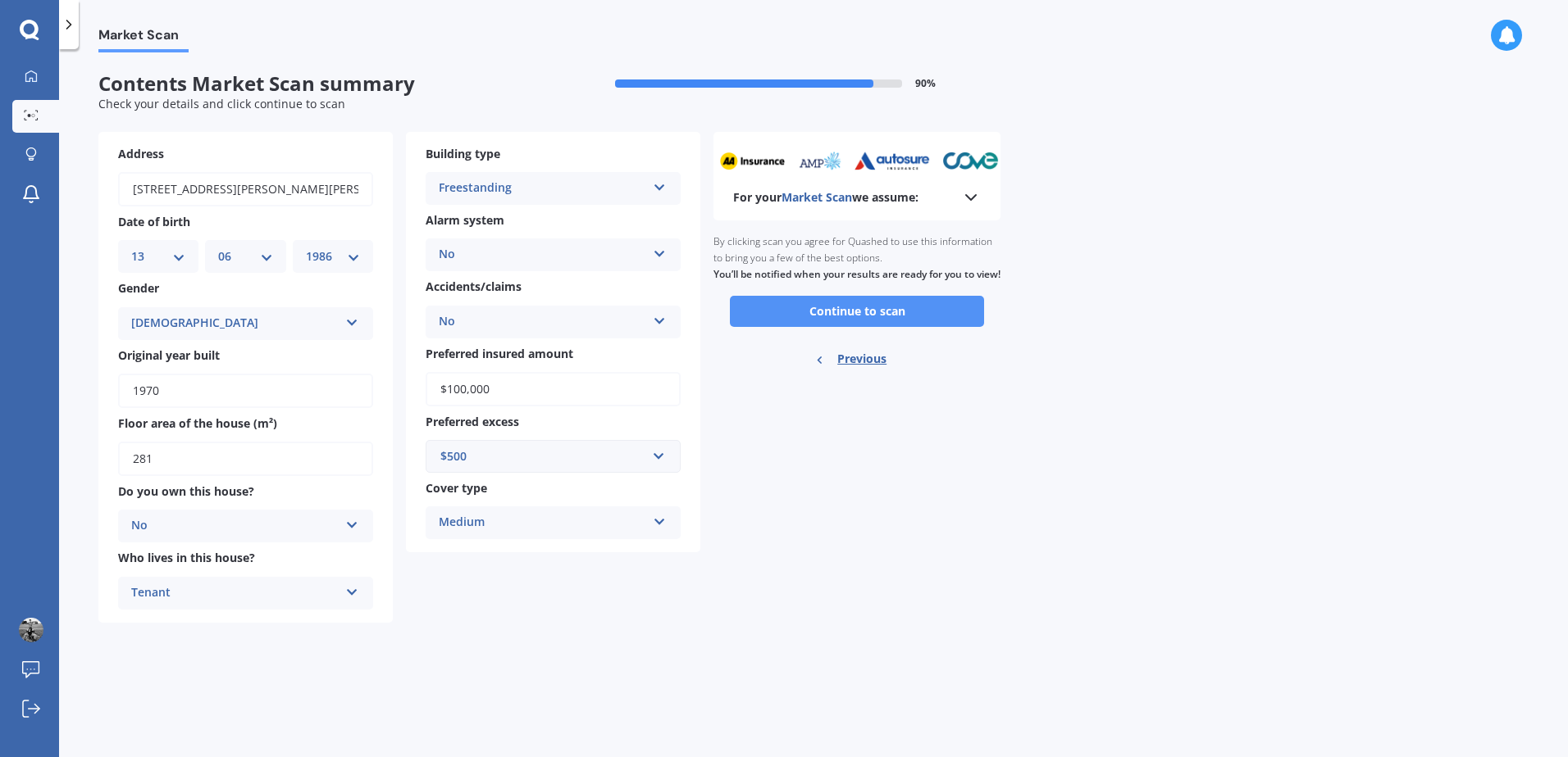
click at [871, 327] on button "Continue to scan" at bounding box center [856, 311] width 254 height 31
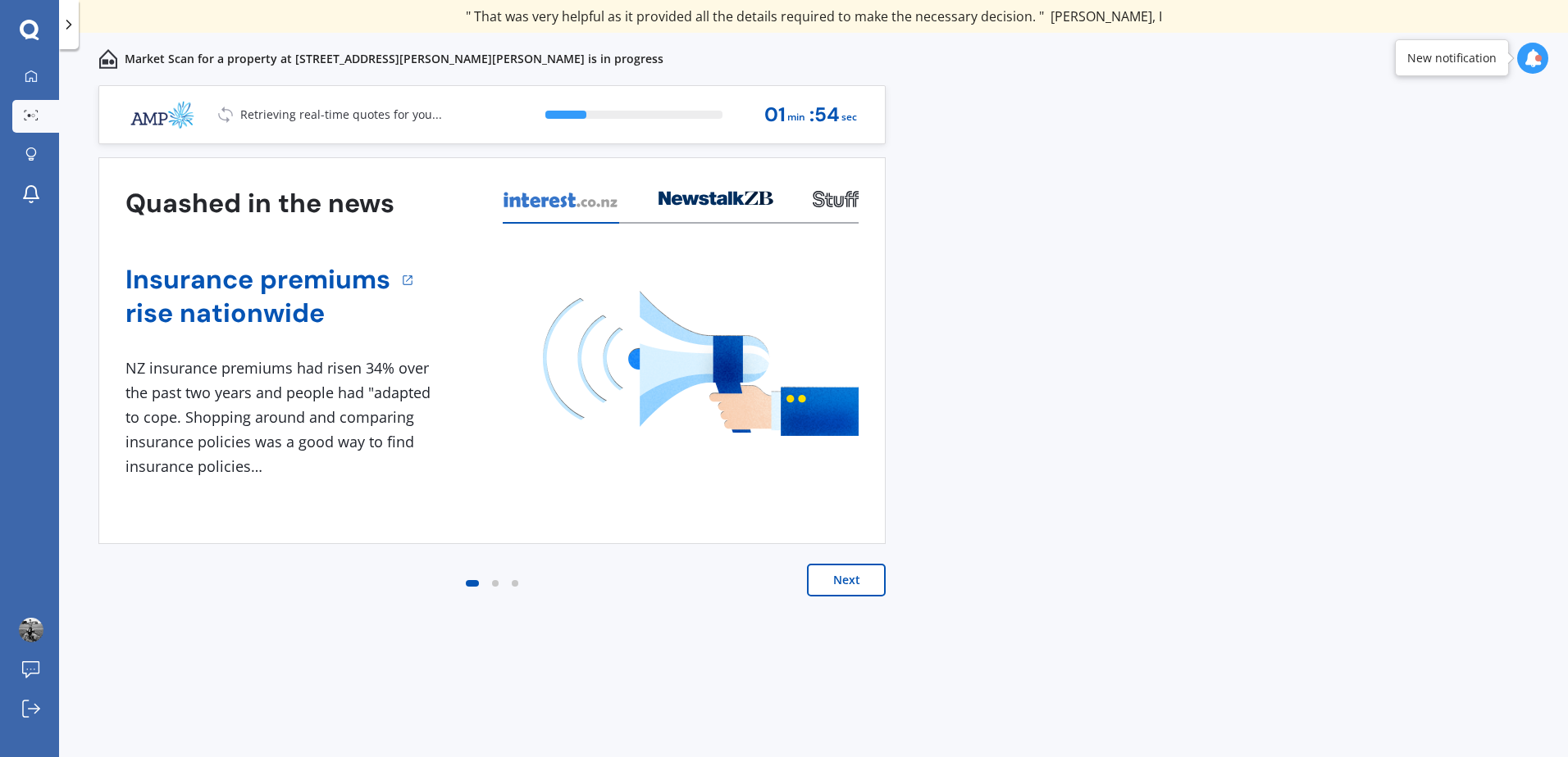
click at [846, 577] on button "Next" at bounding box center [845, 580] width 78 height 33
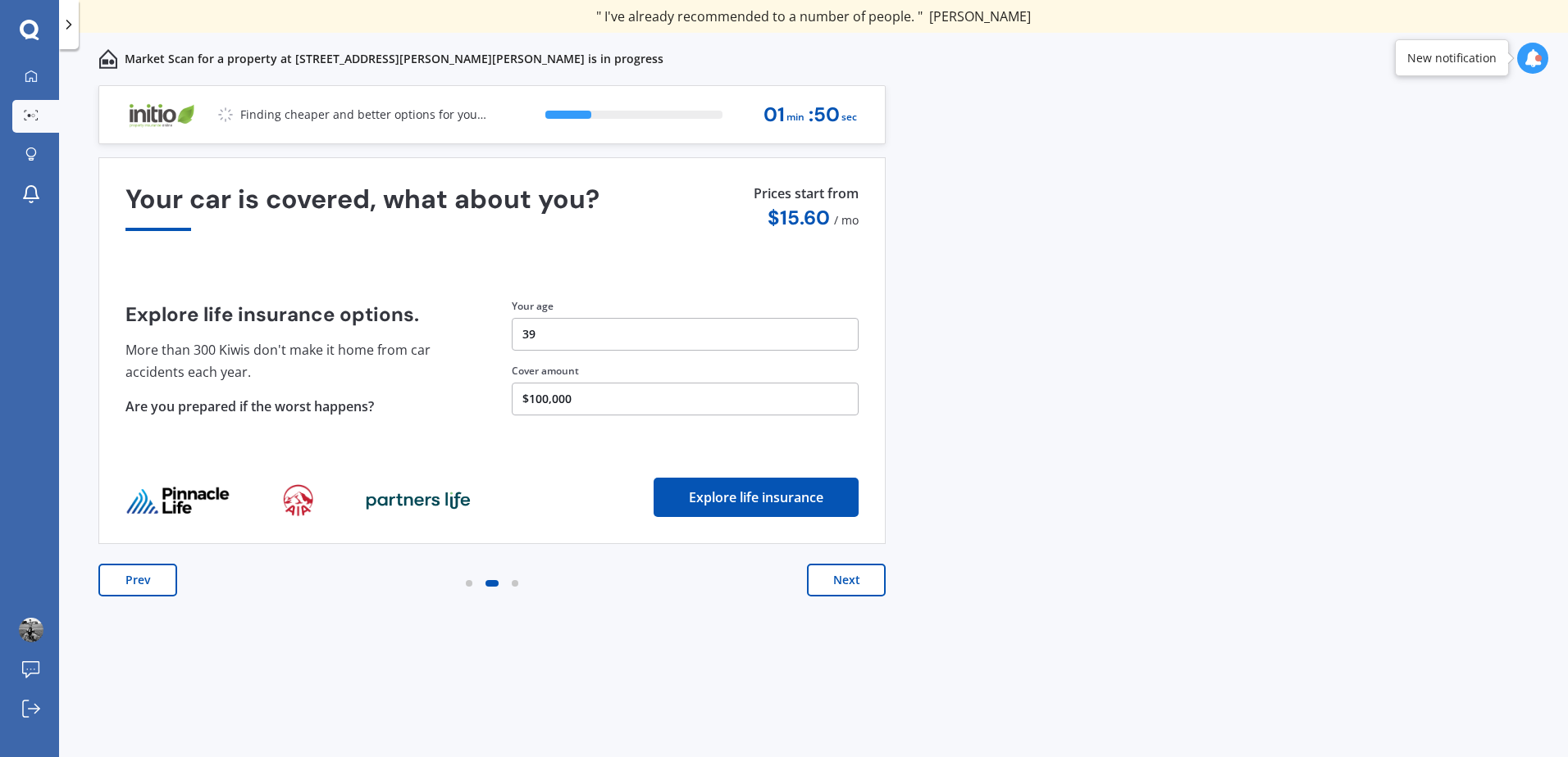
click at [846, 582] on button "Next" at bounding box center [845, 580] width 78 height 33
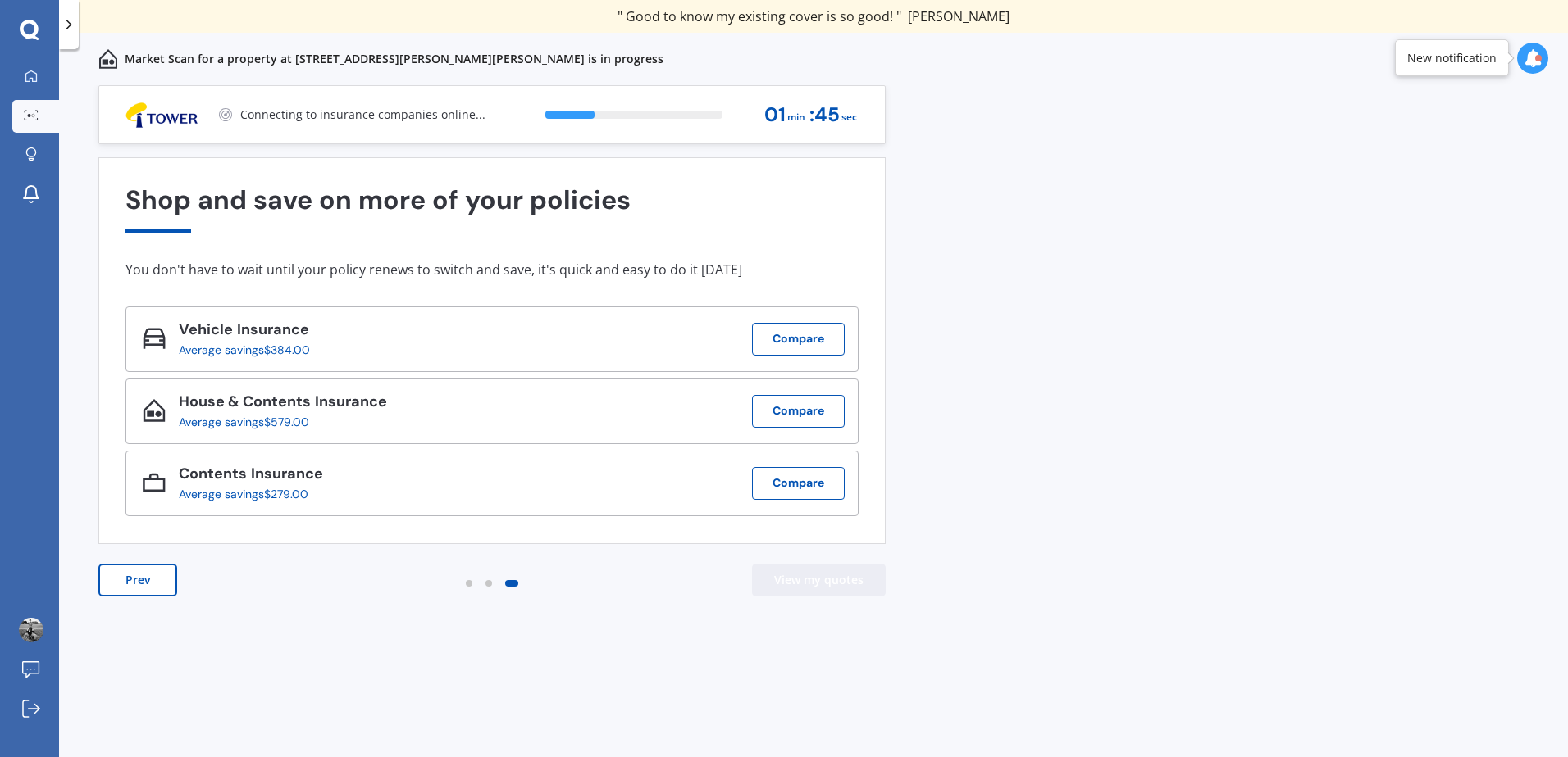
click at [845, 583] on button "View my quotes" at bounding box center [819, 580] width 134 height 33
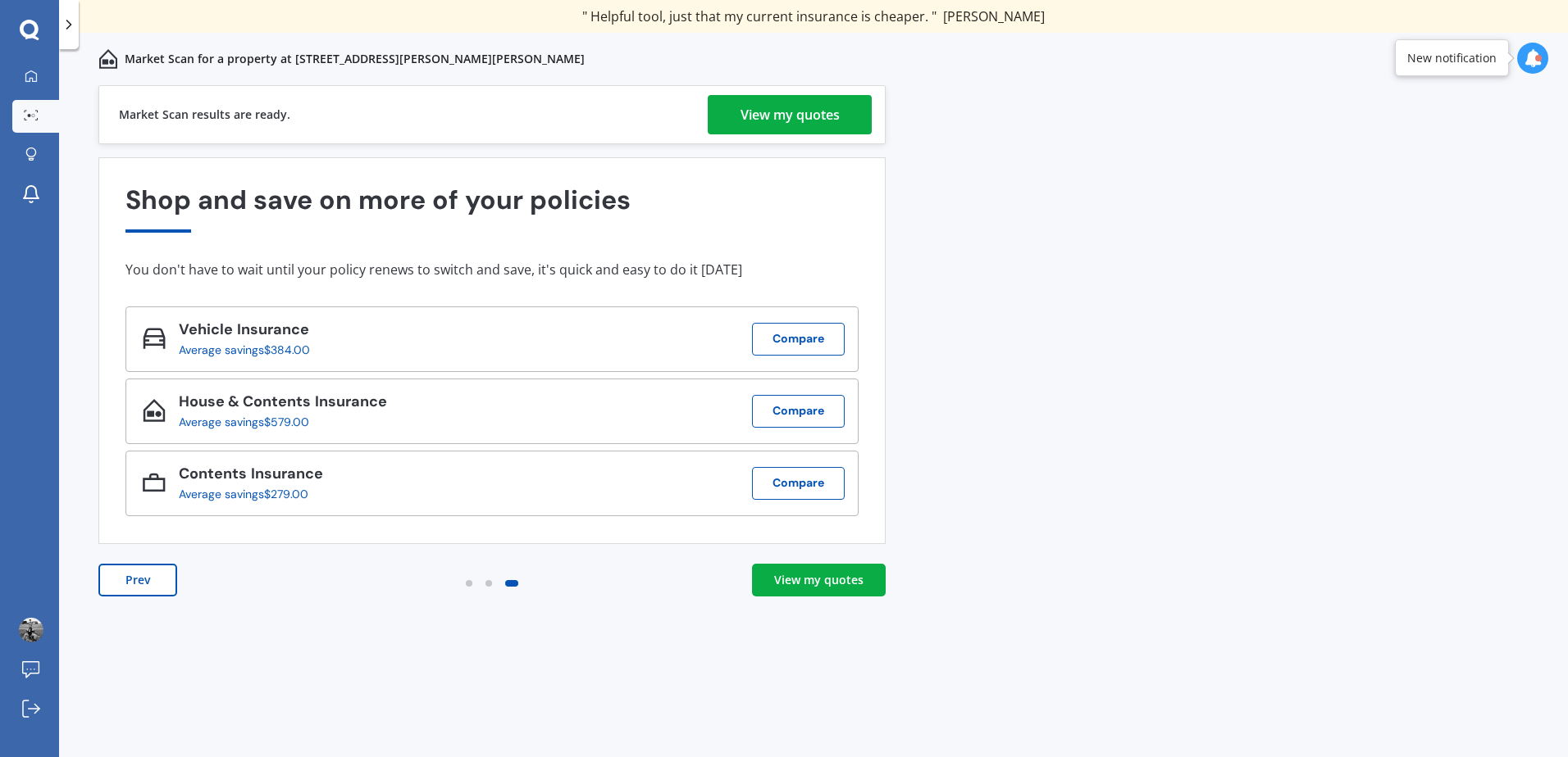
click at [758, 107] on div "View my quotes" at bounding box center [790, 115] width 99 height 40
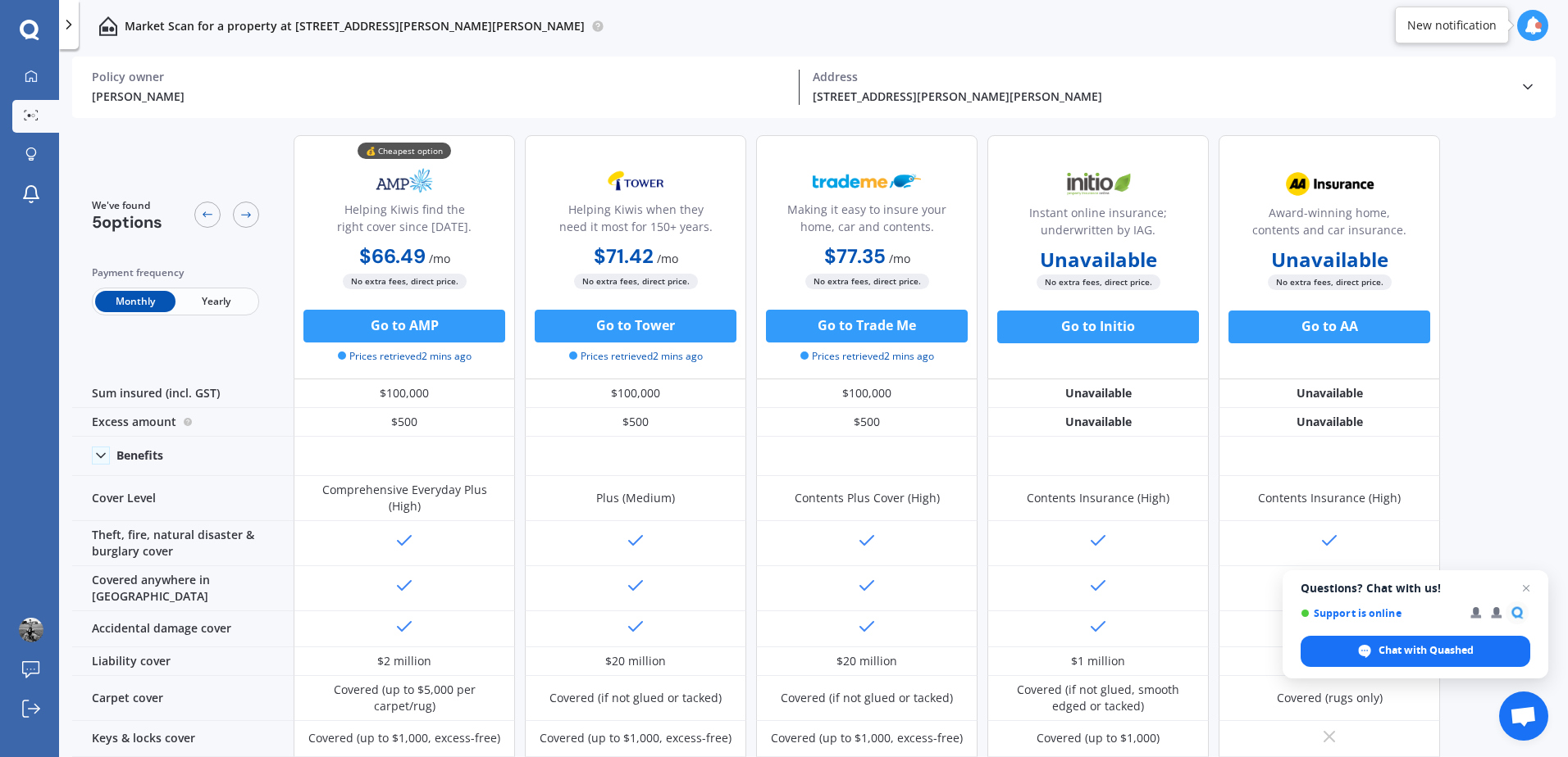
click at [219, 308] on span "Yearly" at bounding box center [215, 302] width 80 height 22
click at [99, 306] on span "Monthly" at bounding box center [135, 302] width 80 height 22
